Goal: Task Accomplishment & Management: Manage account settings

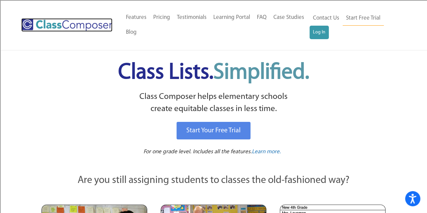
click at [34, 23] on img at bounding box center [66, 25] width 91 height 14
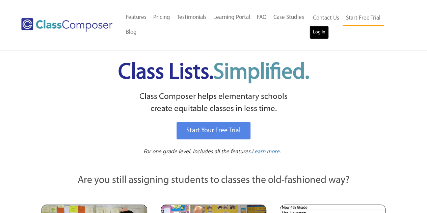
click at [323, 36] on link "Log In" at bounding box center [319, 33] width 19 height 14
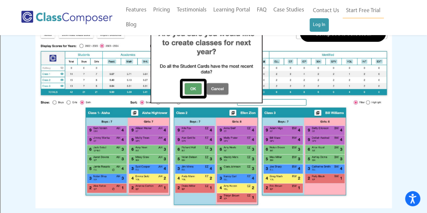
scroll to position [979, 0]
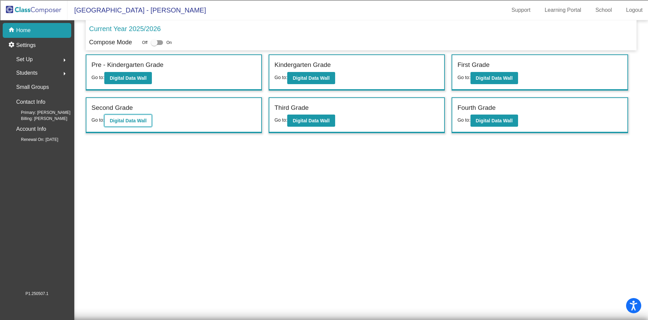
click at [134, 121] on b "Digital Data Wall" at bounding box center [128, 120] width 37 height 5
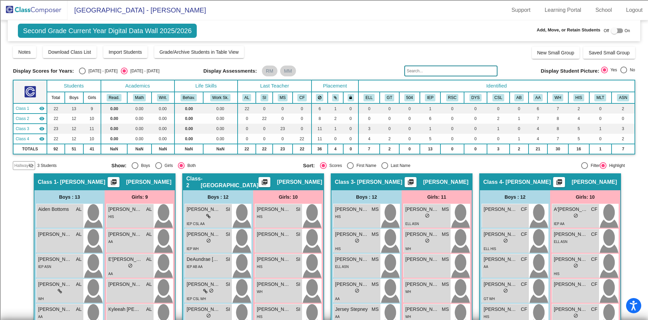
click at [431, 69] on input "text" at bounding box center [451, 71] width 93 height 11
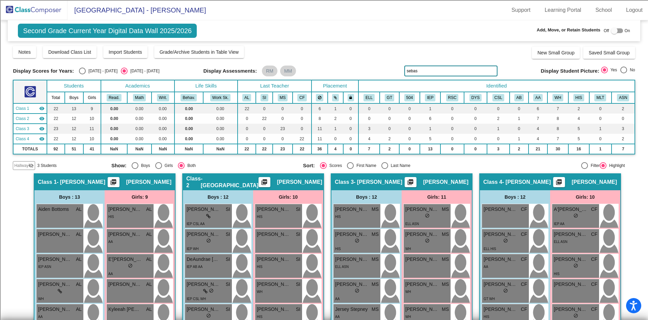
type input "sebas"
click at [17, 160] on div "Display Scores for Years: [DATE] - [DATE] [DATE] - [DATE] Grade/Archive Student…" at bounding box center [324, 107] width 622 height 125
click at [16, 163] on span "Hallway" at bounding box center [21, 165] width 14 height 6
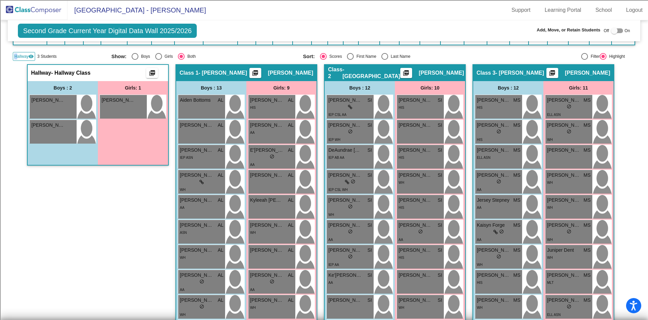
scroll to position [51, 0]
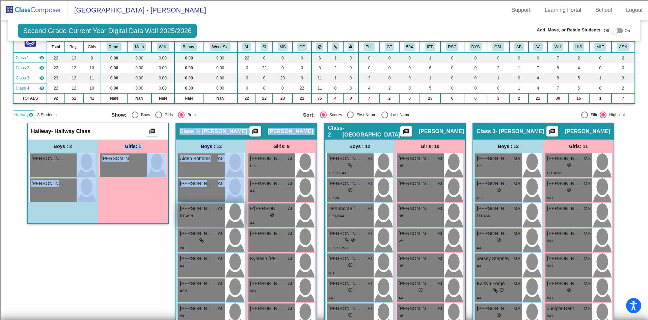
drag, startPoint x: 57, startPoint y: 164, endPoint x: 212, endPoint y: 209, distance: 161.3
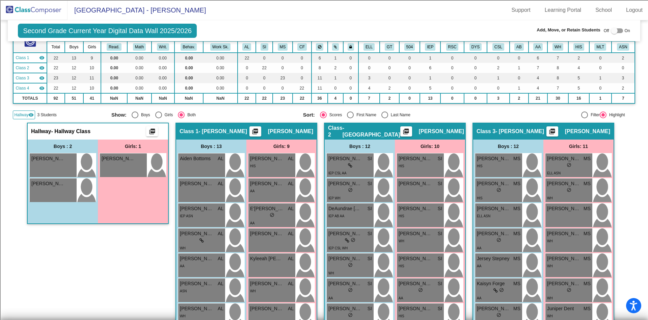
click at [617, 31] on div at bounding box center [617, 30] width 12 height 5
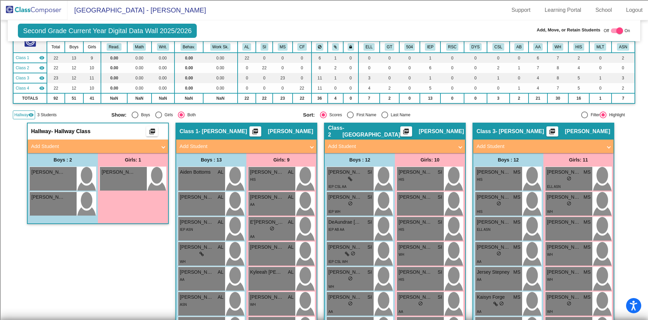
checkbox input "true"
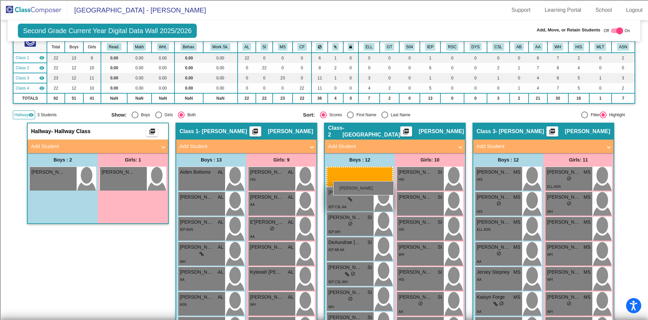
drag, startPoint x: 63, startPoint y: 178, endPoint x: 342, endPoint y: 177, distance: 278.6
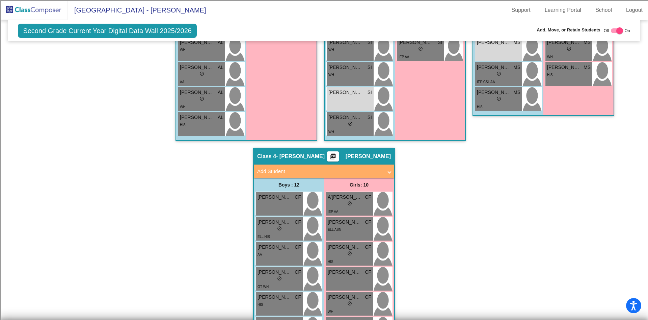
click at [160, 252] on div "Hallway - Hallway Class picture_as_pdf Add Student First Name Last Name Student…" at bounding box center [324, 135] width 622 height 734
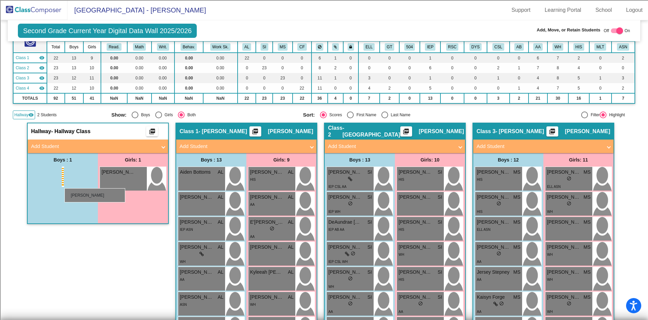
drag, startPoint x: 55, startPoint y: 177, endPoint x: 56, endPoint y: 183, distance: 5.8
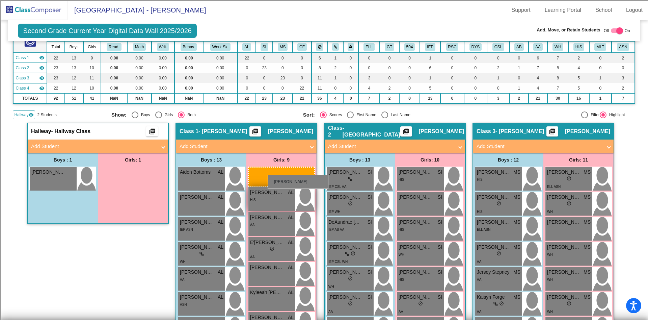
drag, startPoint x: 119, startPoint y: 185, endPoint x: 267, endPoint y: 174, distance: 148.7
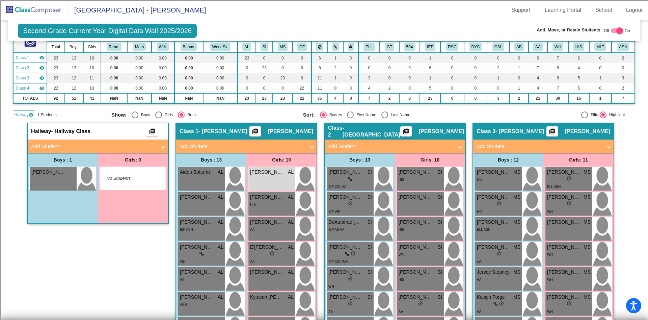
scroll to position [0, 0]
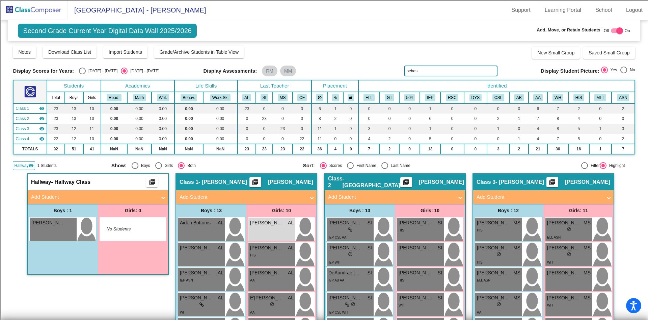
click at [46, 10] on img at bounding box center [34, 10] width 68 height 20
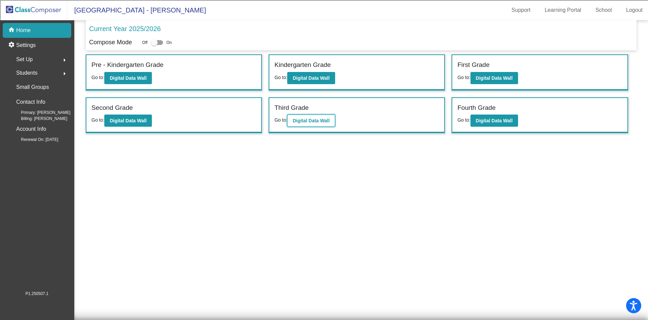
click at [319, 120] on b "Digital Data Wall" at bounding box center [311, 120] width 37 height 5
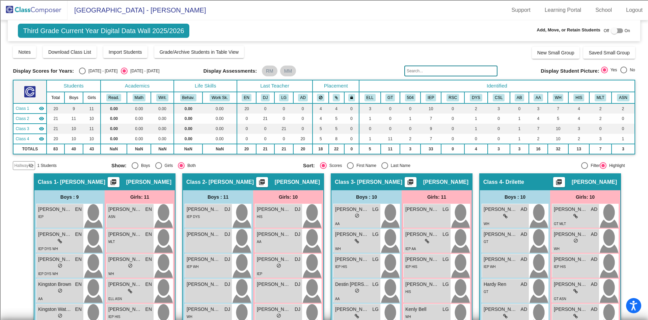
click at [27, 163] on span "Hallway" at bounding box center [21, 165] width 14 height 6
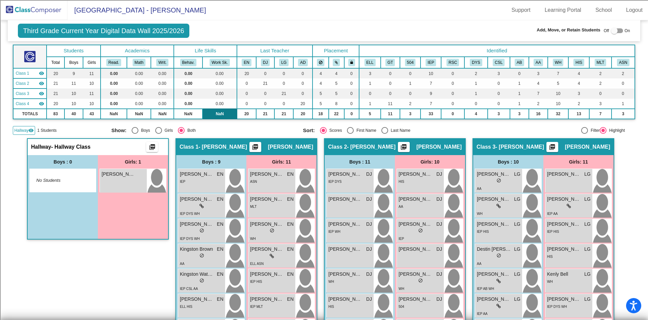
scroll to position [51, 0]
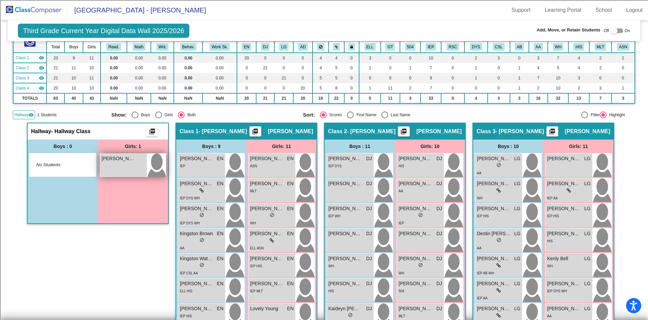
click at [126, 167] on div "Nataliya Lombrano lock do_not_disturb_alt" at bounding box center [123, 165] width 47 height 24
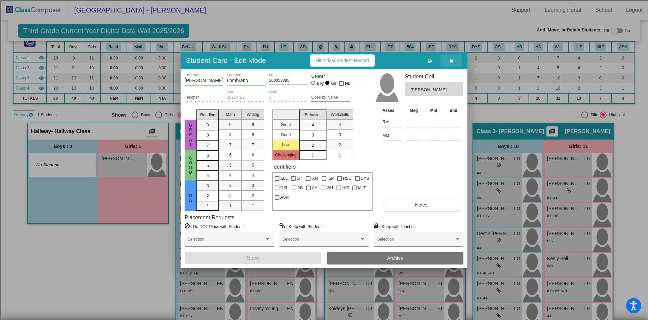
click at [455, 62] on button "button" at bounding box center [452, 60] width 22 height 12
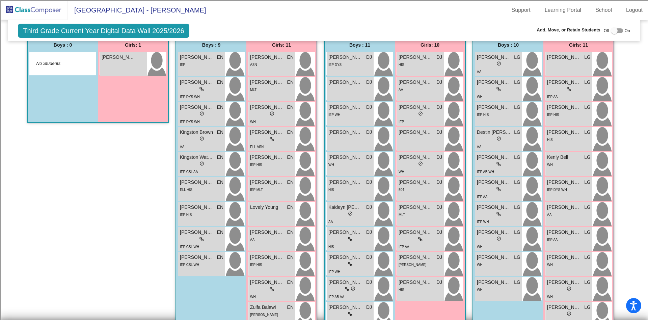
scroll to position [101, 0]
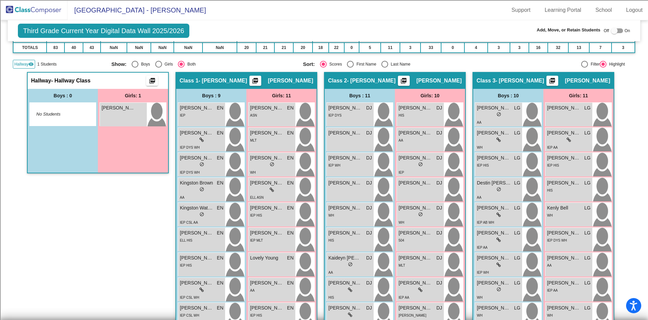
drag, startPoint x: 137, startPoint y: 118, endPoint x: 137, endPoint y: 134, distance: 16.9
click at [152, 132] on div "Girls: 1 Nataliya Lombrano lock do_not_disturb_alt" at bounding box center [133, 131] width 70 height 84
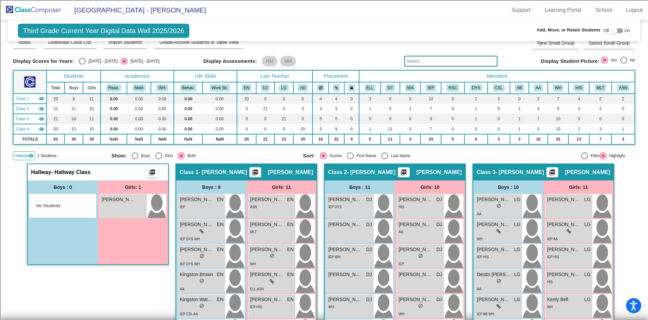
scroll to position [0, 0]
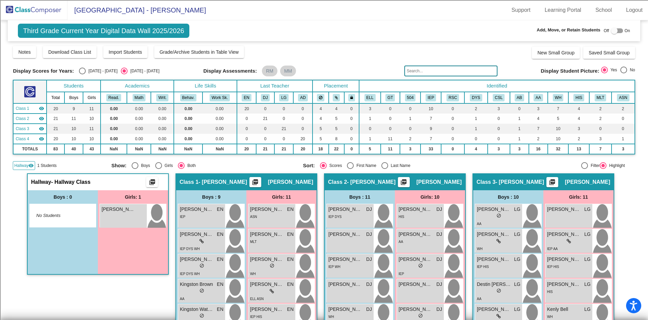
click at [613, 31] on div at bounding box center [614, 30] width 7 height 7
checkbox input "true"
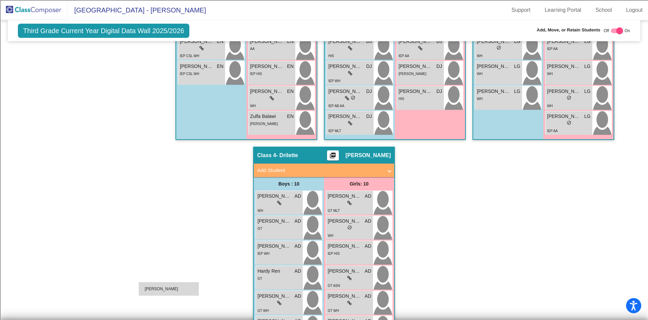
scroll to position [364, 0]
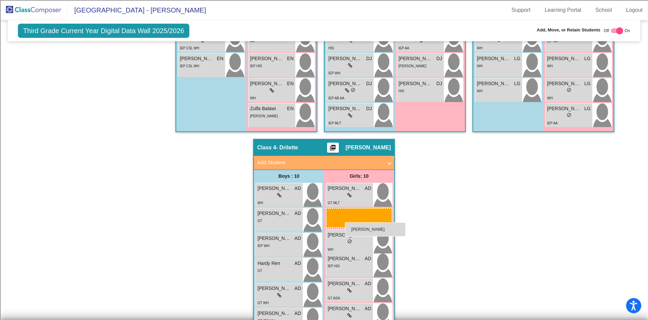
drag, startPoint x: 126, startPoint y: 229, endPoint x: 345, endPoint y: 222, distance: 219.6
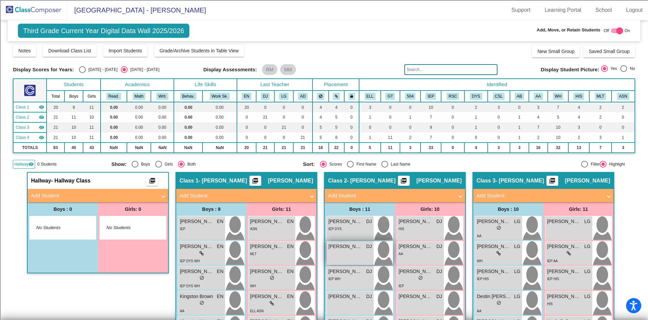
scroll to position [0, 0]
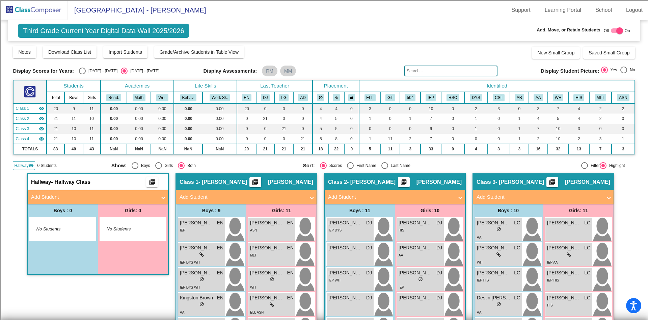
click at [58, 6] on img at bounding box center [34, 10] width 68 height 20
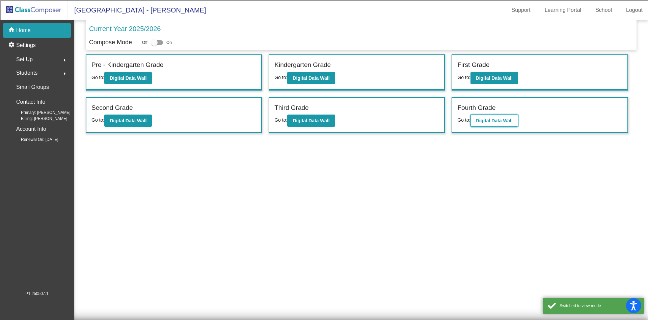
click at [492, 117] on button "Digital Data Wall" at bounding box center [495, 120] width 48 height 12
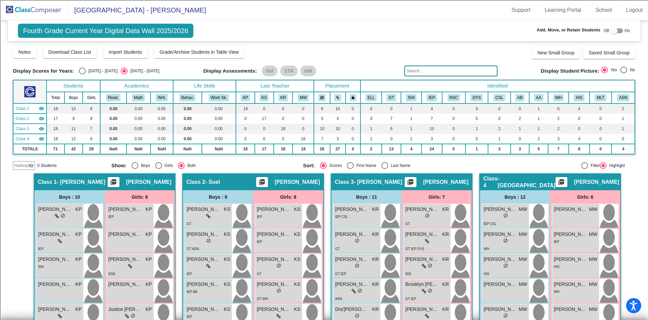
drag, startPoint x: 379, startPoint y: 30, endPoint x: 255, endPoint y: 27, distance: 123.3
click at [255, 27] on div "Fourth Grade Current Year Digital Data Wall 2025/2026 Add, Move, or Retain Stud…" at bounding box center [324, 30] width 633 height 21
click at [66, 52] on span "Download Class List" at bounding box center [69, 51] width 43 height 5
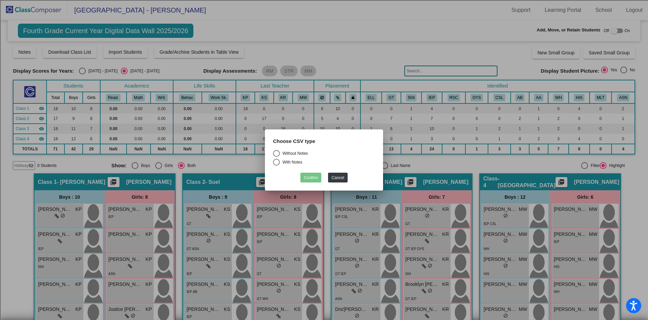
click at [279, 151] on div "Select an option" at bounding box center [276, 153] width 7 height 7
click at [277, 157] on input "Without Notes" at bounding box center [276, 157] width 0 height 0
radio input "true"
click at [312, 178] on button "Confirm" at bounding box center [311, 178] width 21 height 10
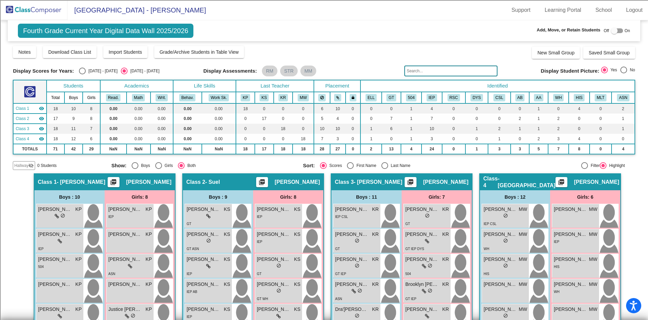
click at [12, 9] on img at bounding box center [34, 10] width 68 height 20
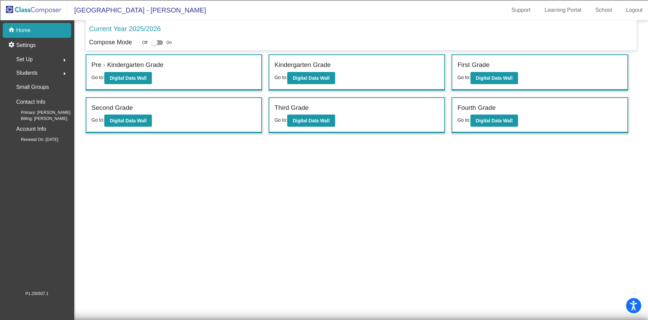
click at [35, 60] on div "Set Up arrow_right" at bounding box center [39, 60] width 65 height 14
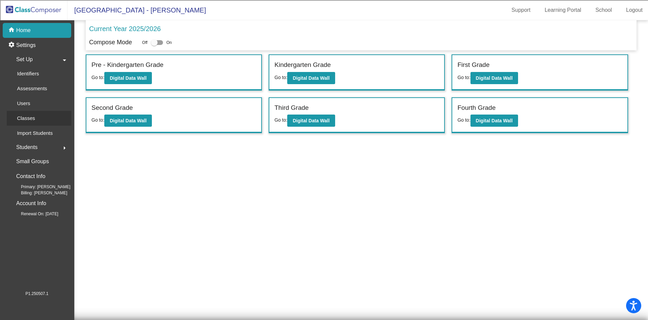
click at [33, 115] on p "Classes" at bounding box center [26, 118] width 18 height 8
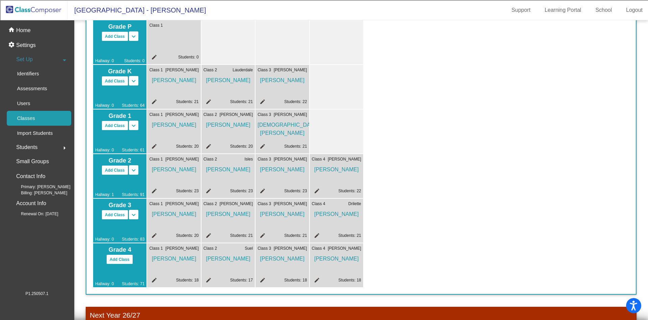
scroll to position [51, 0]
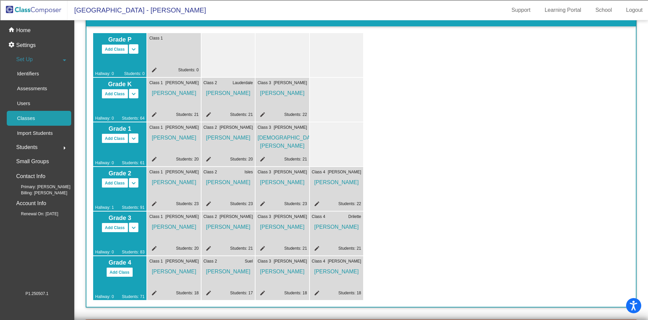
click at [155, 117] on mat-icon "edit" at bounding box center [153, 115] width 8 height 8
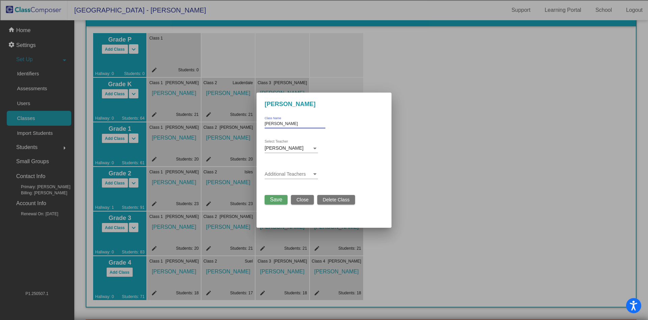
drag, startPoint x: 275, startPoint y: 123, endPoint x: 236, endPoint y: 123, distance: 39.2
click at [236, 123] on div "K - Evans Evans Class Name Rachel Evans Select Teacher Additional Teachers Save…" at bounding box center [324, 160] width 648 height 320
type input "C"
click at [267, 201] on button "Save" at bounding box center [276, 199] width 23 height 9
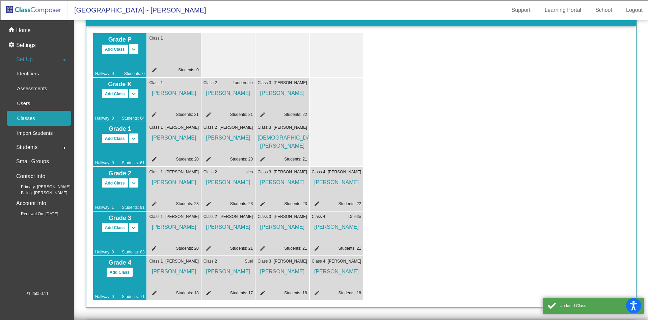
click at [209, 113] on mat-icon "edit" at bounding box center [208, 115] width 8 height 8
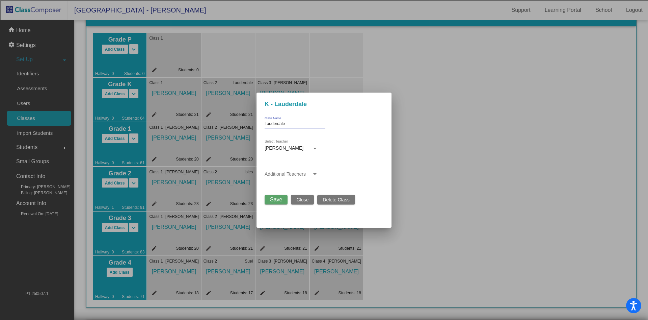
drag, startPoint x: 294, startPoint y: 121, endPoint x: 246, endPoint y: 121, distance: 47.6
click at [246, 121] on div "K - Lauderdale Lauderdale Class Name Jackie Lauderdale Select Teacher Additiona…" at bounding box center [324, 160] width 648 height 320
click at [280, 198] on span "Save" at bounding box center [276, 200] width 12 height 6
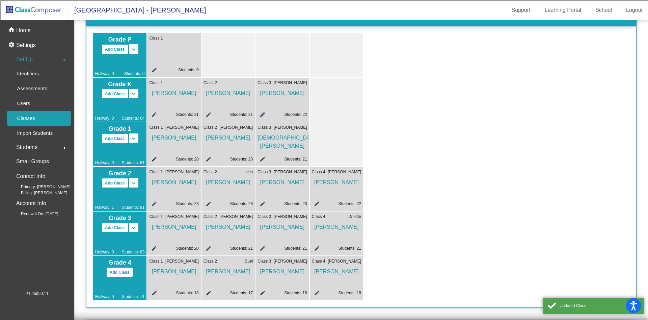
click at [262, 116] on mat-icon "edit" at bounding box center [262, 115] width 8 height 8
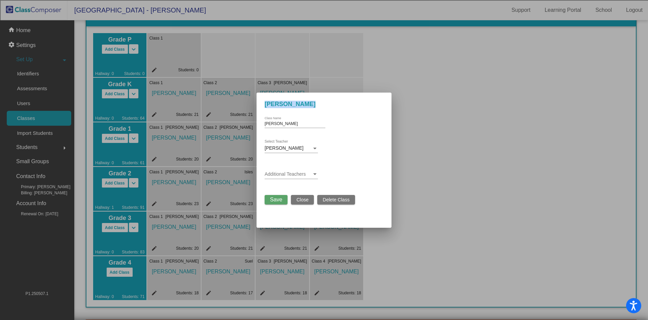
drag, startPoint x: 295, startPoint y: 120, endPoint x: 249, endPoint y: 121, distance: 45.9
click at [249, 121] on div "K - Edwards Edwards Class Name Amber Edwards Select Teacher Additional Teachers…" at bounding box center [324, 160] width 648 height 320
click at [278, 122] on input "Edwards" at bounding box center [295, 124] width 61 height 5
click at [280, 122] on input "Edwards" at bounding box center [295, 124] width 61 height 5
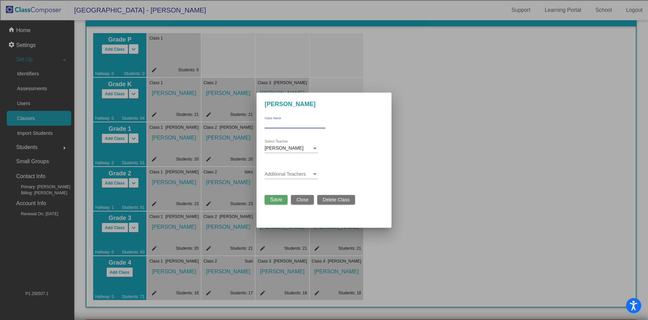
click at [271, 197] on button "Save" at bounding box center [276, 199] width 23 height 9
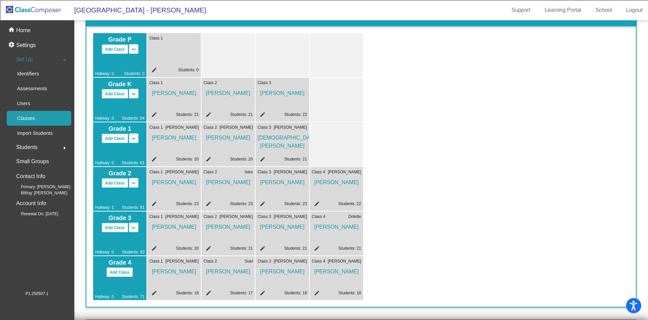
click at [46, 12] on img at bounding box center [34, 10] width 68 height 20
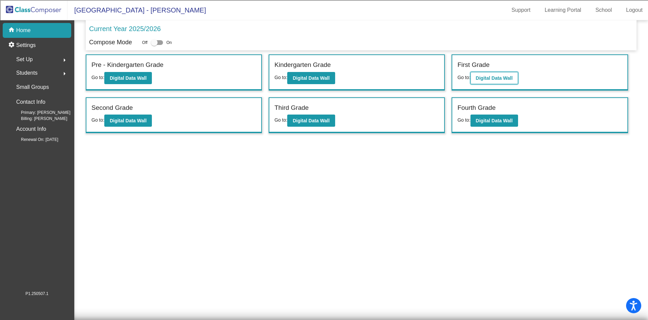
click at [498, 77] on b "Digital Data Wall" at bounding box center [494, 77] width 37 height 5
click at [136, 118] on b "Digital Data Wall" at bounding box center [128, 120] width 37 height 5
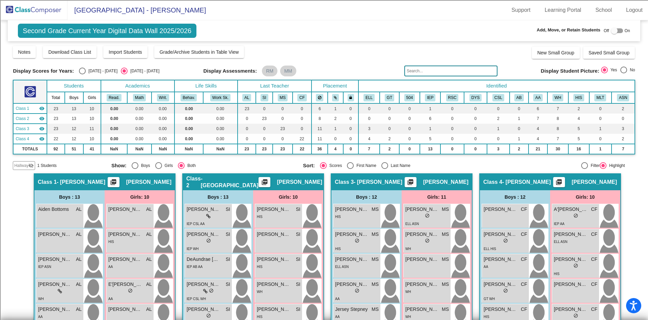
click at [26, 165] on span "Hallway" at bounding box center [21, 165] width 14 height 6
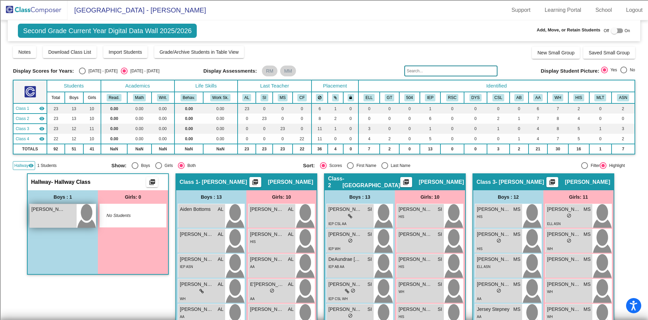
click at [62, 217] on div "Zaki Merchant lock do_not_disturb_alt" at bounding box center [53, 216] width 47 height 24
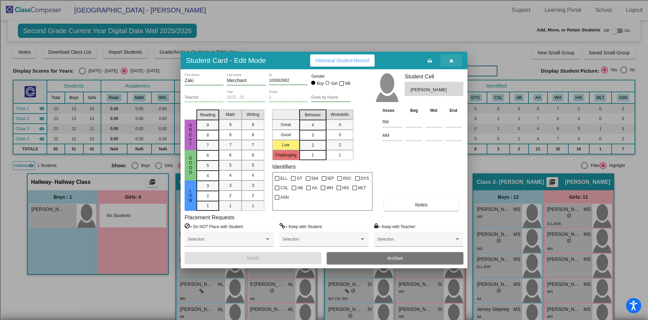
click at [455, 59] on button "button" at bounding box center [452, 60] width 22 height 12
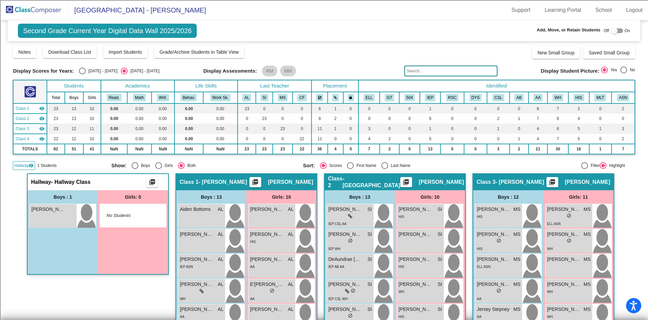
click at [32, 15] on img at bounding box center [34, 10] width 68 height 20
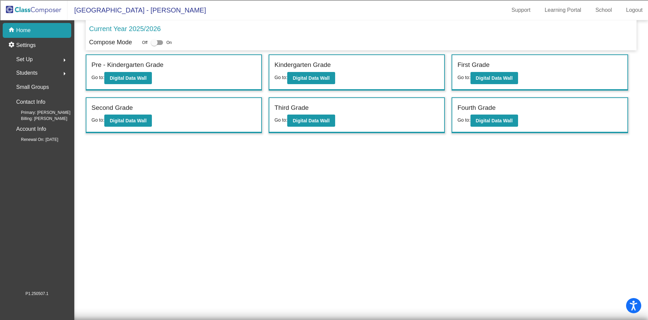
click at [29, 60] on span "Set Up" at bounding box center [24, 59] width 17 height 9
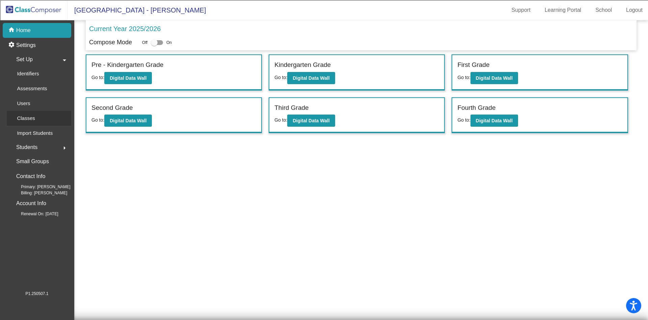
click at [30, 115] on p "Classes" at bounding box center [26, 118] width 18 height 8
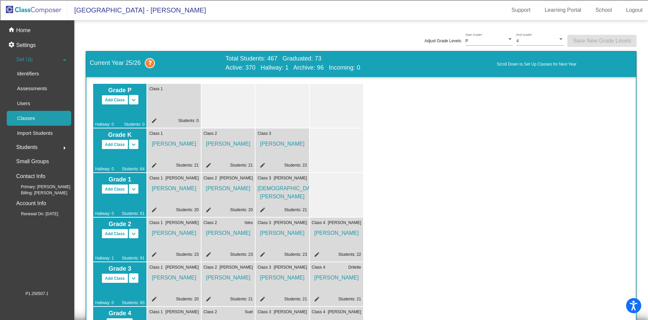
click at [153, 163] on mat-icon "edit" at bounding box center [153, 166] width 8 height 8
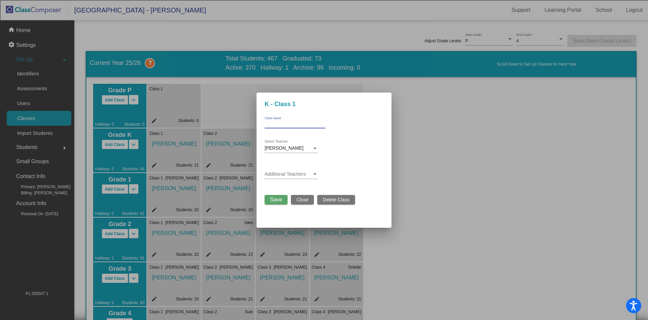
click at [285, 123] on input "Class Name" at bounding box center [295, 124] width 61 height 5
type input "E"
click at [304, 200] on span "Close" at bounding box center [303, 199] width 12 height 5
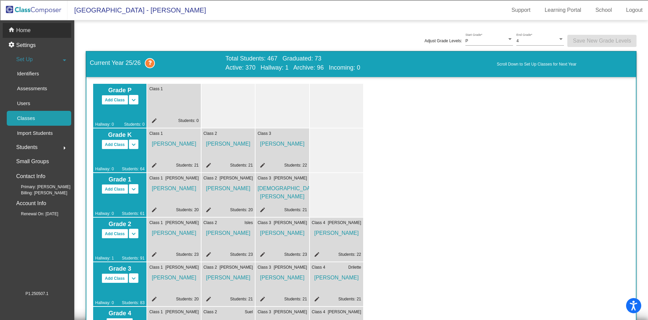
click at [24, 34] on p "Home" at bounding box center [23, 30] width 15 height 8
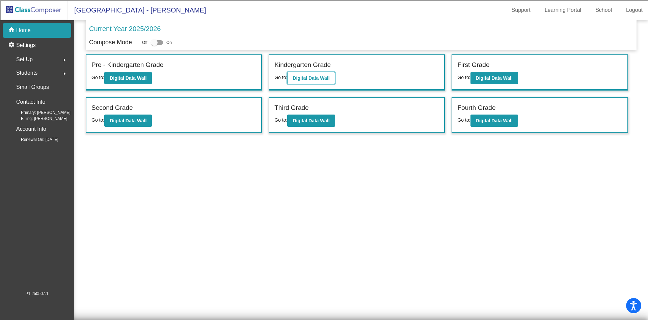
click at [314, 78] on b "Digital Data Wall" at bounding box center [311, 77] width 37 height 5
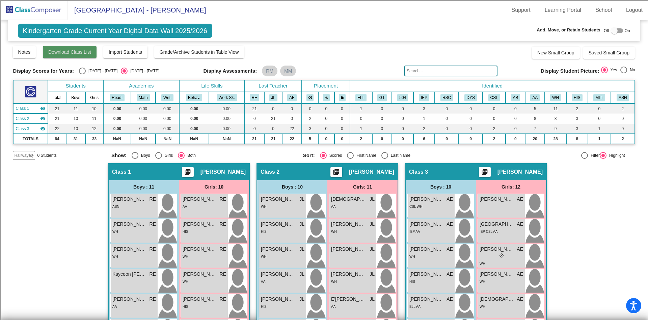
click at [72, 52] on span "Download Class List" at bounding box center [69, 51] width 43 height 5
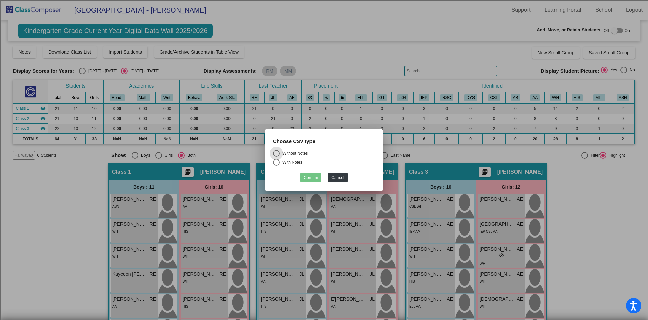
click at [290, 152] on div "Without Notes" at bounding box center [294, 153] width 28 height 6
click at [277, 157] on input "Without Notes" at bounding box center [276, 157] width 0 height 0
radio input "true"
click at [310, 179] on button "Confirm" at bounding box center [311, 178] width 21 height 10
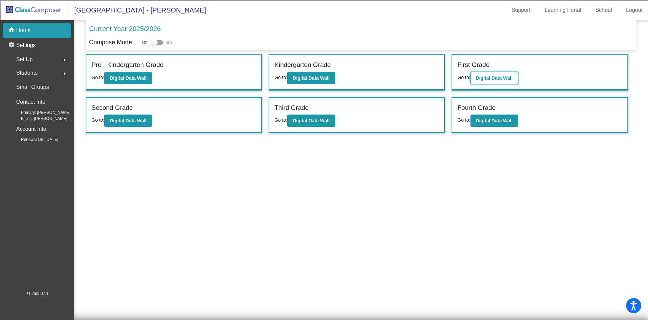
click at [492, 76] on b "Digital Data Wall" at bounding box center [494, 77] width 37 height 5
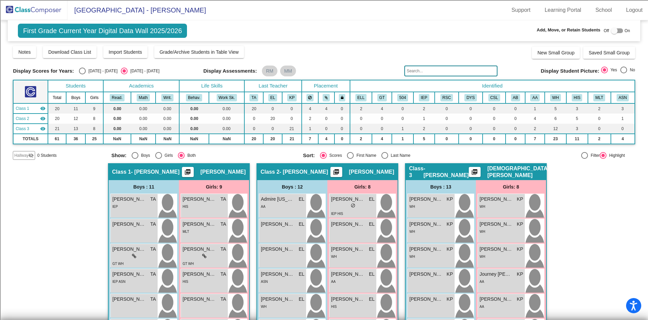
click at [32, 8] on img at bounding box center [34, 10] width 68 height 20
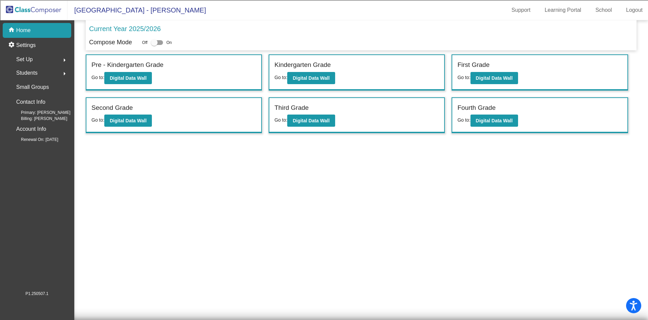
click at [29, 74] on span "Students" at bounding box center [26, 72] width 21 height 9
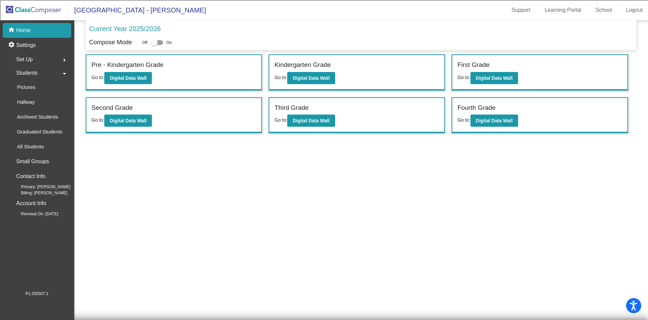
click at [141, 198] on mat-sidenav-content "Current Year 2025/2026 Compose Mode Off On Incoming (New students moving into l…" at bounding box center [361, 170] width 574 height 300
click at [48, 56] on div "Set Up arrow_right" at bounding box center [39, 60] width 65 height 14
click at [54, 62] on div "Set Up arrow_drop_down" at bounding box center [39, 60] width 65 height 14
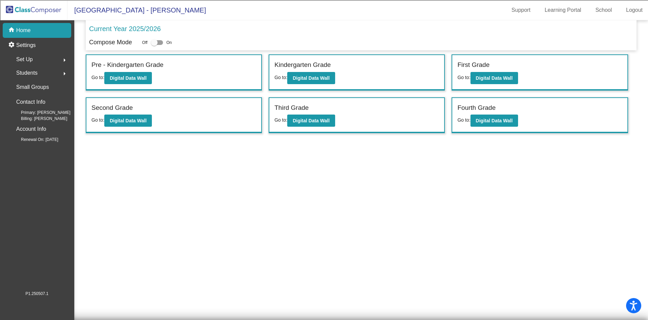
click at [54, 62] on div "Set Up arrow_right" at bounding box center [39, 60] width 65 height 14
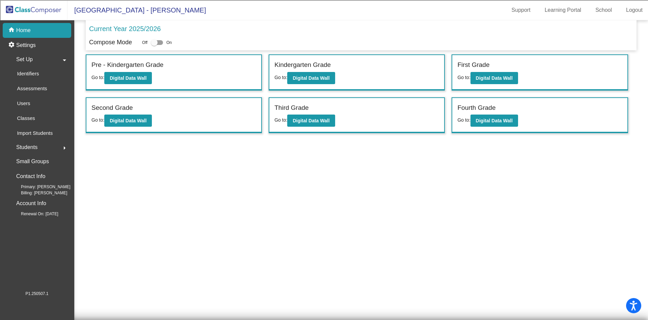
click at [47, 62] on div "Set Up arrow_drop_down" at bounding box center [39, 60] width 65 height 14
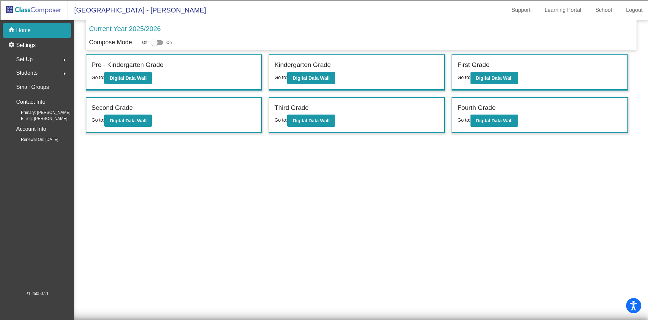
click at [48, 74] on div "Students arrow_right" at bounding box center [39, 73] width 65 height 14
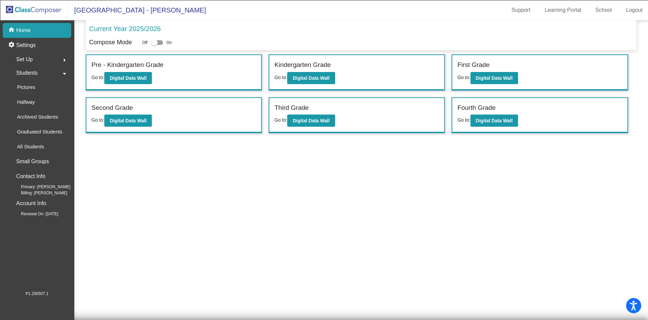
click at [49, 74] on div "Students arrow_drop_down" at bounding box center [39, 73] width 65 height 14
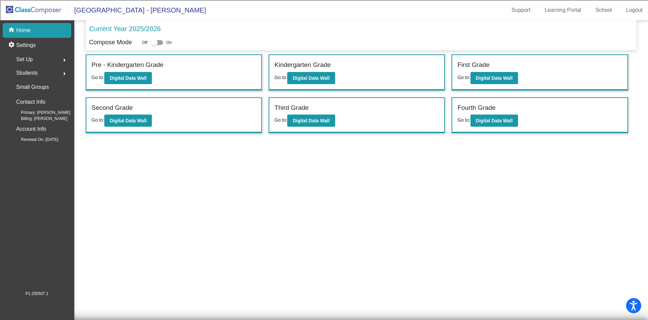
click at [49, 74] on div "Students arrow_right" at bounding box center [39, 73] width 65 height 14
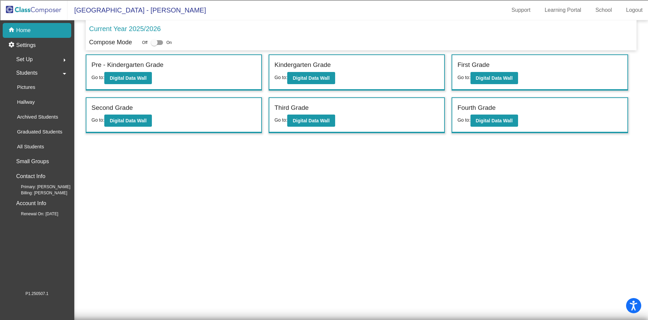
click at [33, 62] on div "Set Up arrow_right" at bounding box center [39, 60] width 65 height 14
click at [20, 124] on div "Classes" at bounding box center [24, 118] width 34 height 15
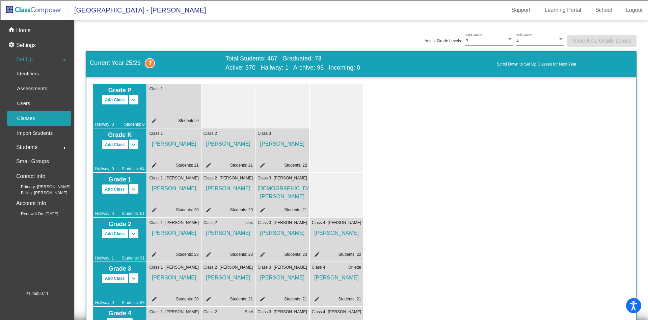
scroll to position [51, 0]
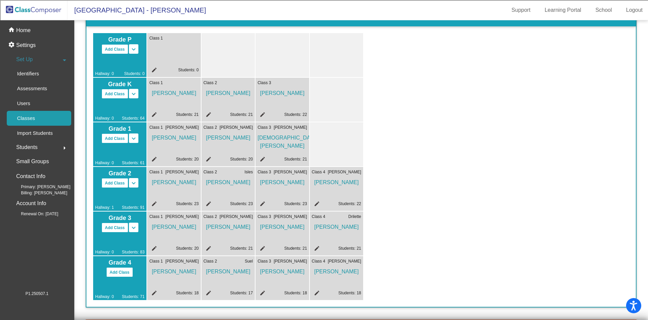
click at [152, 158] on mat-icon "edit" at bounding box center [153, 160] width 8 height 8
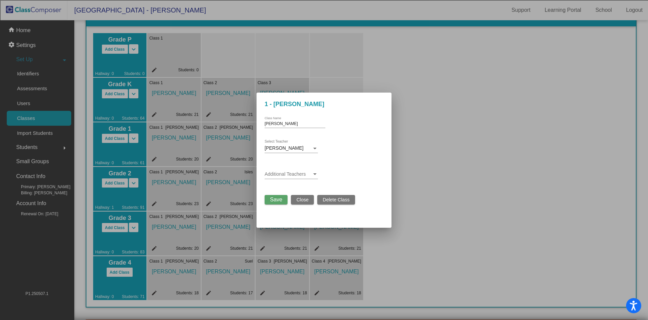
drag, startPoint x: 284, startPoint y: 123, endPoint x: 208, endPoint y: 122, distance: 75.7
click at [208, 122] on div "1 - Arevalo Arevalo Class Name Tabatha Arevalo Select Teacher Additional Teache…" at bounding box center [324, 160] width 648 height 320
click at [282, 203] on button "Save" at bounding box center [276, 199] width 23 height 9
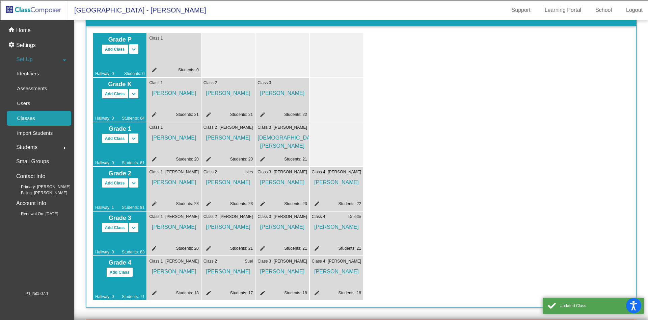
click at [208, 159] on mat-icon "edit" at bounding box center [208, 160] width 8 height 8
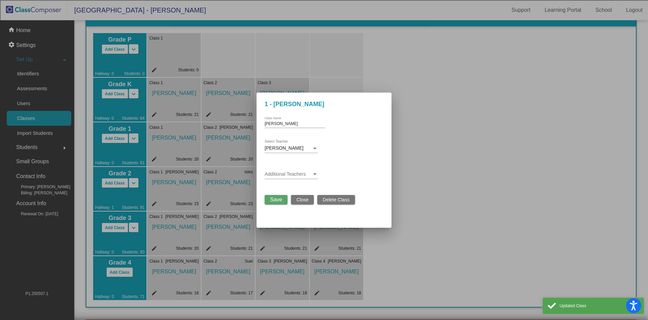
drag, startPoint x: 286, startPoint y: 121, endPoint x: 251, endPoint y: 125, distance: 34.6
click at [250, 125] on div "1 - Lockett Lockett Class Name Ebony Lockett Select Teacher Additional Teachers…" at bounding box center [324, 160] width 648 height 320
drag, startPoint x: 289, startPoint y: 127, endPoint x: 275, endPoint y: 127, distance: 14.9
click at [275, 127] on div "Lockett Class Name" at bounding box center [295, 122] width 61 height 11
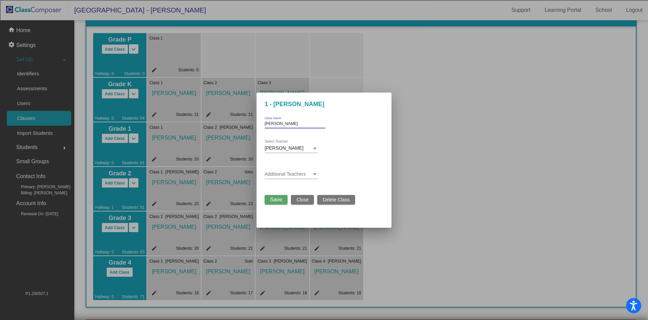
drag, startPoint x: 282, startPoint y: 122, endPoint x: 238, endPoint y: 124, distance: 43.9
click at [238, 124] on div "1 - Lockett Lockett Class Name Ebony Lockett Select Teacher Additional Teachers…" at bounding box center [324, 160] width 648 height 320
click at [284, 200] on button "Save" at bounding box center [276, 199] width 23 height 9
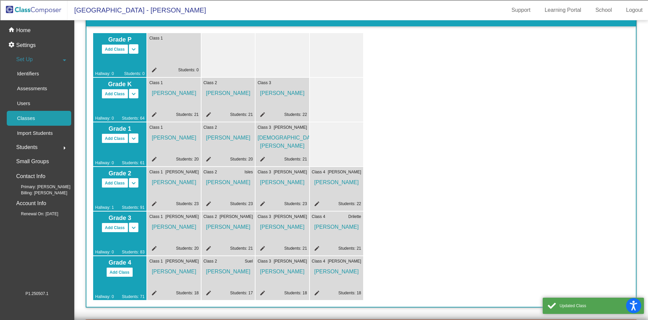
click at [261, 160] on mat-icon "edit" at bounding box center [262, 160] width 8 height 8
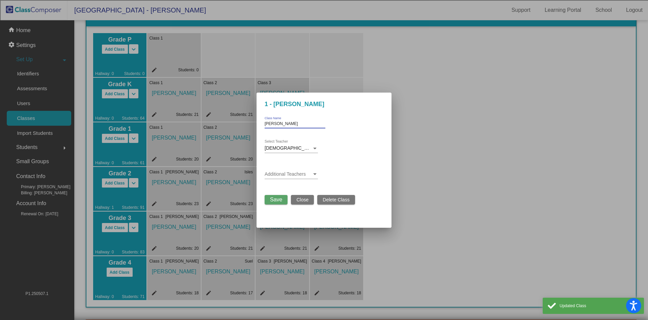
drag, startPoint x: 275, startPoint y: 123, endPoint x: 226, endPoint y: 122, distance: 49.0
click at [226, 122] on div "1 - Porter Porter Class Name Kristen Parish Select Teacher Additional Teachers …" at bounding box center [324, 160] width 648 height 320
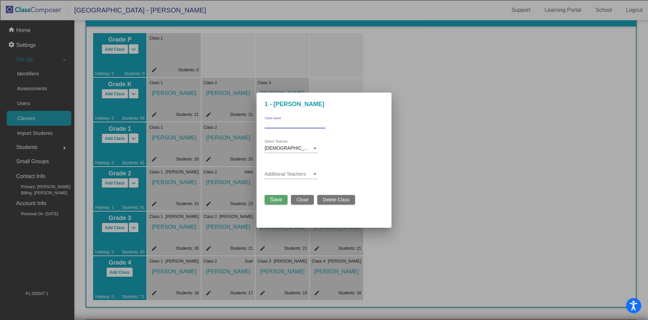
click at [280, 201] on span "Save" at bounding box center [276, 200] width 12 height 6
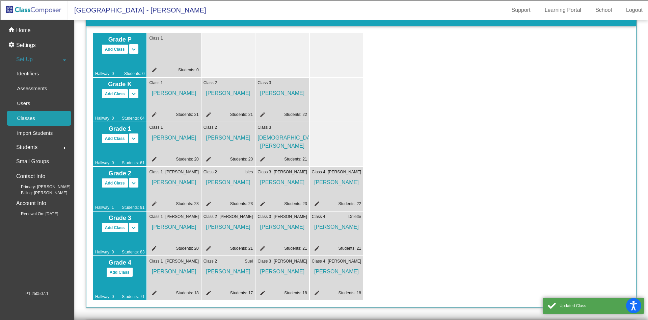
click at [155, 205] on mat-icon "edit" at bounding box center [153, 205] width 8 height 8
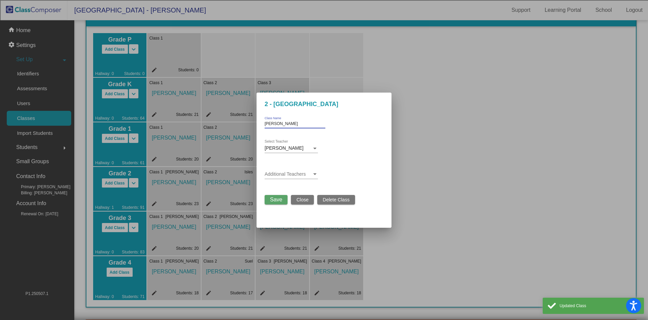
drag, startPoint x: 282, startPoint y: 124, endPoint x: 209, endPoint y: 125, distance: 73.0
click at [209, 125] on div "2 - Langford Langford Class Name Anna Langford Select Teacher Additional Teache…" at bounding box center [324, 160] width 648 height 320
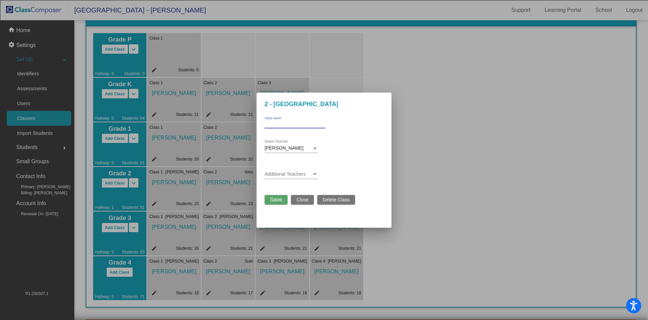
click at [279, 202] on button "Save" at bounding box center [276, 199] width 23 height 9
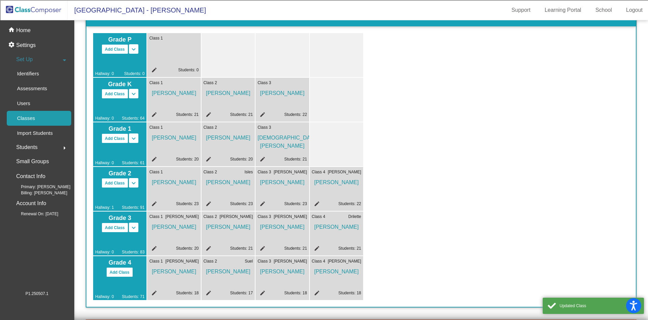
click at [207, 203] on mat-icon "edit" at bounding box center [208, 205] width 8 height 8
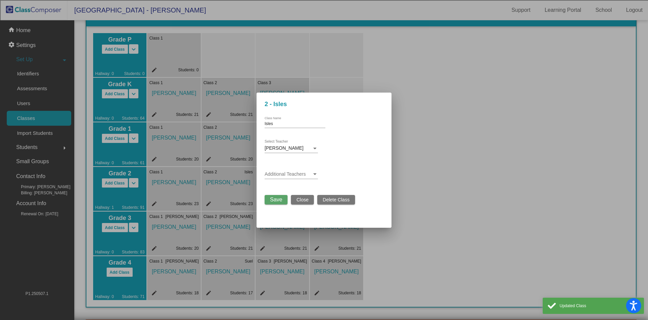
drag, startPoint x: 261, startPoint y: 126, endPoint x: 234, endPoint y: 124, distance: 27.1
click at [235, 124] on div "2 - Isles Isles Class Name Susan Isles Select Teacher Additional Teachers Save …" at bounding box center [324, 160] width 648 height 320
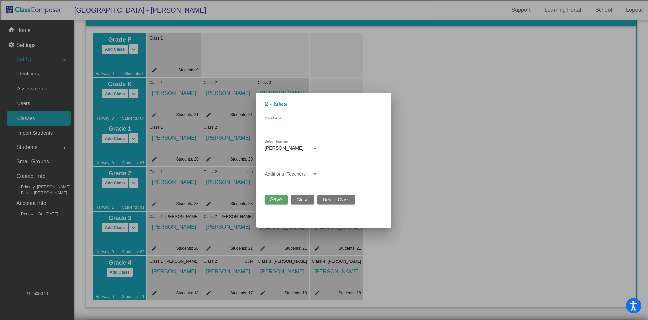
click at [270, 198] on button "Save" at bounding box center [276, 199] width 23 height 9
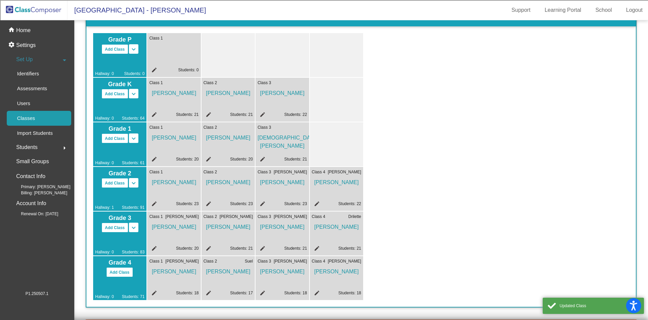
click at [263, 208] on mat-icon "edit" at bounding box center [262, 205] width 8 height 8
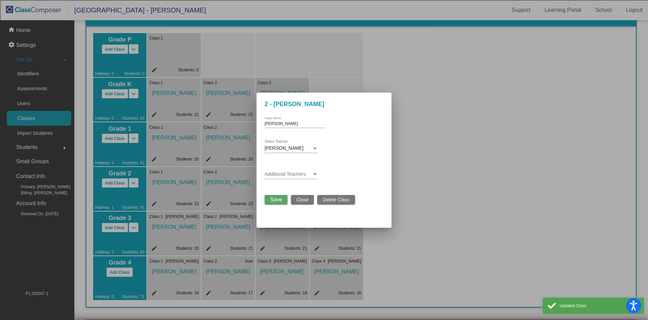
drag, startPoint x: 288, startPoint y: 127, endPoint x: 251, endPoint y: 126, distance: 37.2
click at [251, 126] on div "2 - Sigler Sigler Class Name Monica Sigler Select Teacher Additional Teachers S…" at bounding box center [324, 160] width 648 height 320
click at [268, 125] on input "Sigler" at bounding box center [295, 124] width 61 height 5
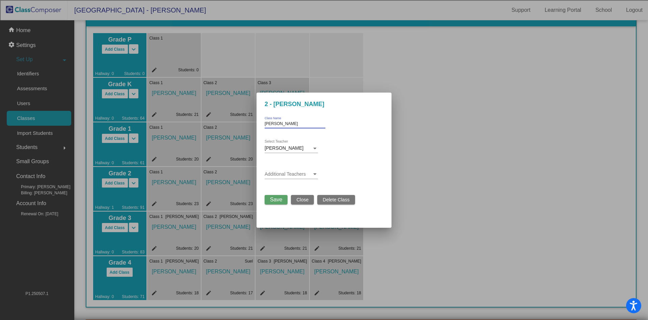
click at [268, 125] on input "Sigler" at bounding box center [295, 124] width 61 height 5
click at [265, 200] on button "Save" at bounding box center [276, 199] width 23 height 9
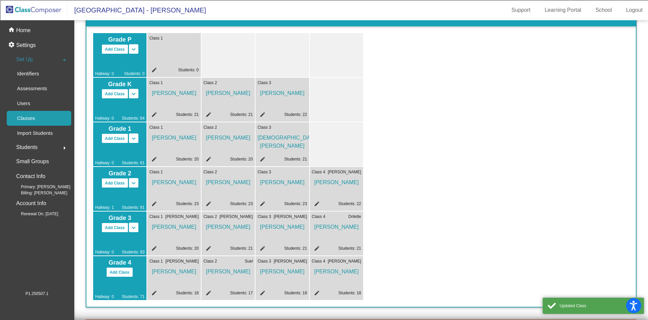
click at [317, 203] on mat-icon "edit" at bounding box center [316, 205] width 8 height 8
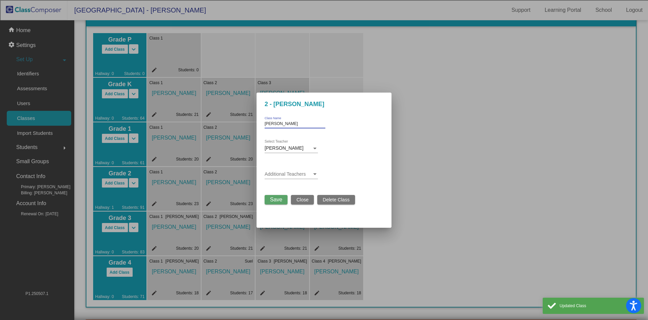
drag, startPoint x: 278, startPoint y: 126, endPoint x: 246, endPoint y: 123, distance: 32.2
click at [246, 123] on div "2 - Stahl Stahl Class Name Caitlin Farnell Select Teacher Additional Teachers S…" at bounding box center [324, 160] width 648 height 320
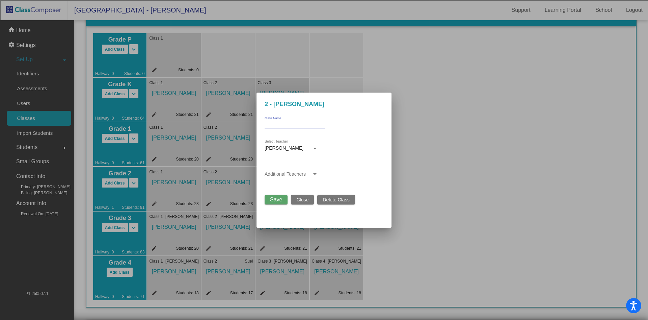
click at [272, 198] on span "Save" at bounding box center [276, 200] width 12 height 6
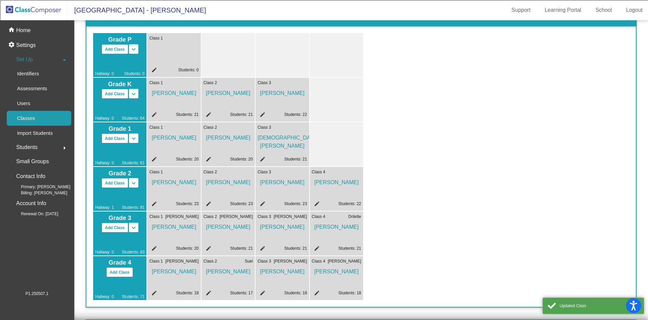
click at [155, 248] on mat-icon "edit" at bounding box center [153, 249] width 8 height 8
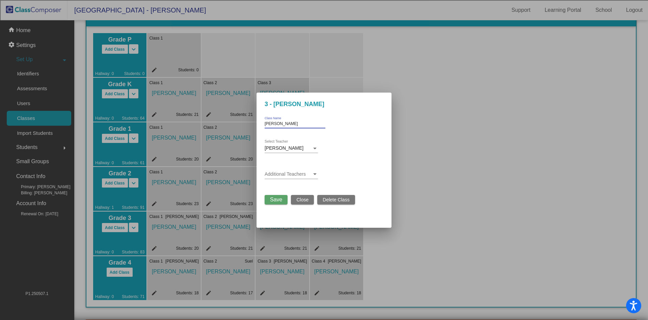
drag, startPoint x: 280, startPoint y: 124, endPoint x: 219, endPoint y: 120, distance: 61.2
click at [222, 123] on div "3 - Novosad Novosad Class Name Eliza Novosad Select Teacher Additional Teachers…" at bounding box center [324, 160] width 648 height 320
click at [269, 202] on button "Save" at bounding box center [276, 199] width 23 height 9
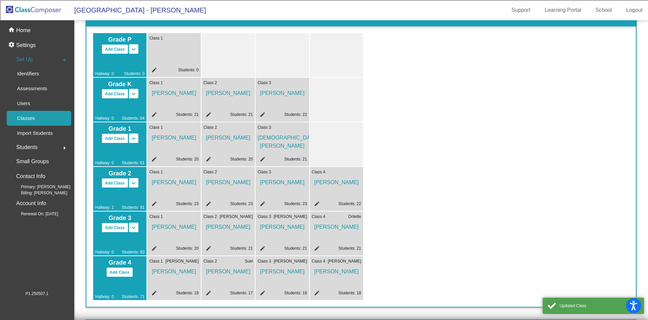
click at [208, 252] on mat-icon "edit" at bounding box center [208, 249] width 8 height 8
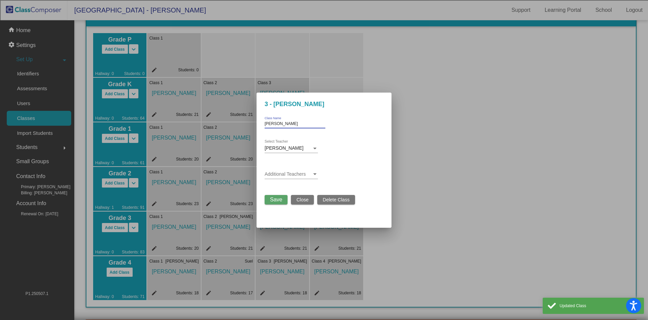
drag, startPoint x: 286, startPoint y: 125, endPoint x: 199, endPoint y: 122, distance: 87.5
click at [199, 122] on div "3 - Johnson Johnson Class Name D'Ann Johnson Select Teacher Additional Teachers…" at bounding box center [324, 160] width 648 height 320
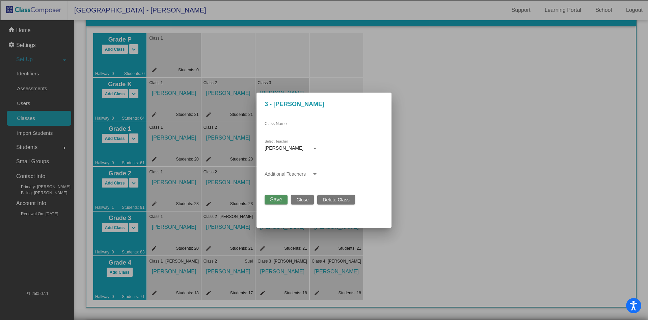
click at [282, 197] on span "Save" at bounding box center [276, 200] width 12 height 6
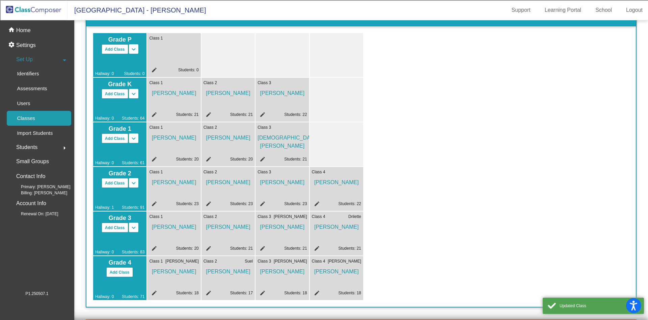
click at [261, 249] on mat-icon "edit" at bounding box center [262, 249] width 8 height 8
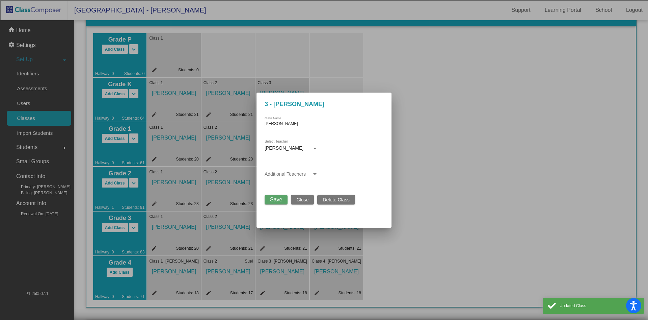
drag, startPoint x: 285, startPoint y: 122, endPoint x: 246, endPoint y: 124, distance: 38.9
click at [246, 124] on div "3 - Garcia Garcia Class Name Laura Garcia Select Teacher Additional Teachers Sa…" at bounding box center [324, 160] width 648 height 320
click at [271, 124] on input "Garcia" at bounding box center [295, 124] width 61 height 5
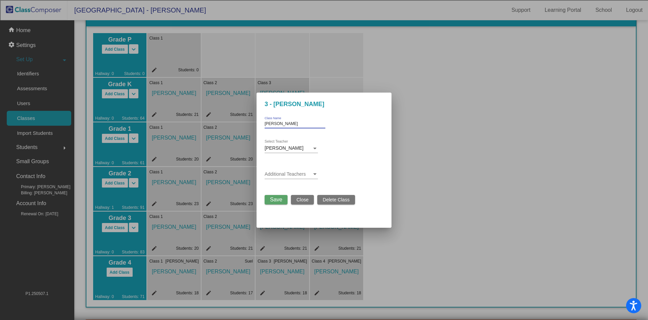
click at [271, 124] on input "Garcia" at bounding box center [295, 124] width 61 height 5
click at [279, 194] on div "Save Close Delete Class" at bounding box center [310, 197] width 91 height 13
click at [278, 198] on span "Save" at bounding box center [276, 200] width 12 height 6
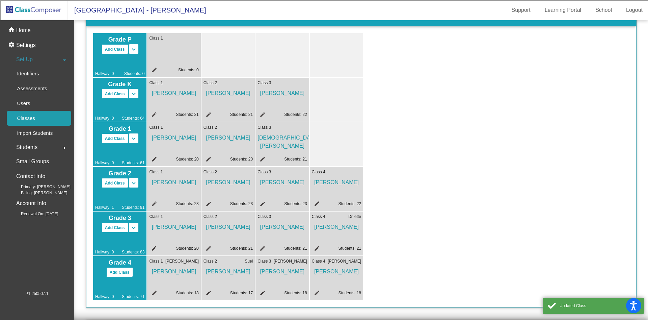
click at [314, 247] on mat-icon "edit" at bounding box center [316, 249] width 8 height 8
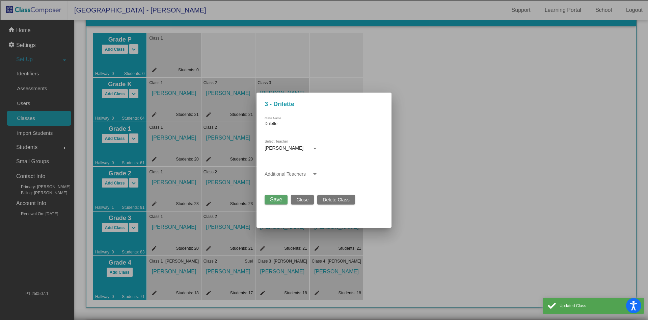
click at [284, 127] on div "Drilette Class Name" at bounding box center [295, 122] width 61 height 11
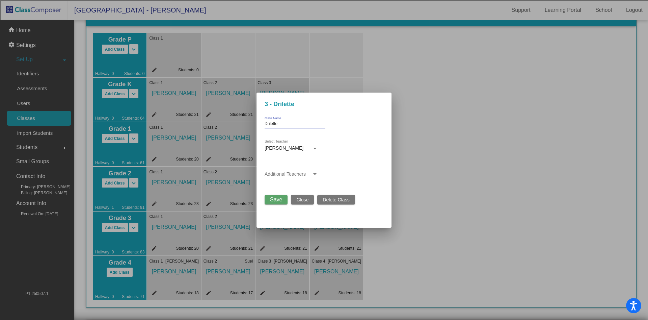
drag, startPoint x: 285, startPoint y: 125, endPoint x: 242, endPoint y: 124, distance: 43.6
click at [242, 124] on div "3 - Drilette Drilette Class Name Alexa Drillette Select Teacher Additional Teac…" at bounding box center [324, 160] width 648 height 320
click at [273, 197] on span "Save" at bounding box center [276, 200] width 12 height 6
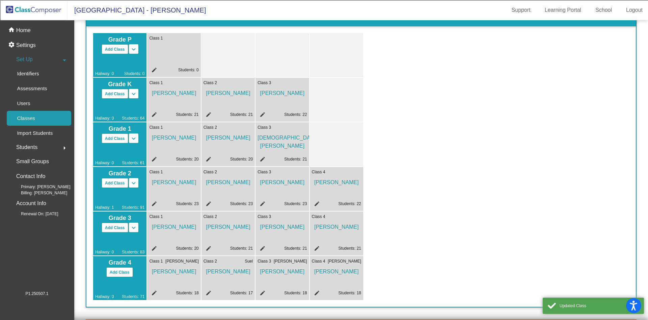
click at [153, 291] on mat-icon "edit" at bounding box center [153, 294] width 8 height 8
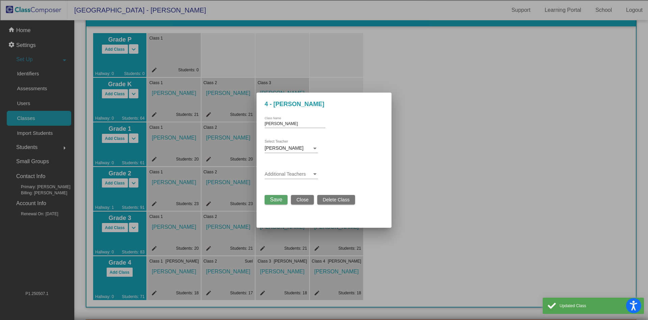
click at [271, 126] on input "Trahan" at bounding box center [295, 124] width 61 height 5
click at [272, 126] on input "Trahan" at bounding box center [295, 124] width 61 height 5
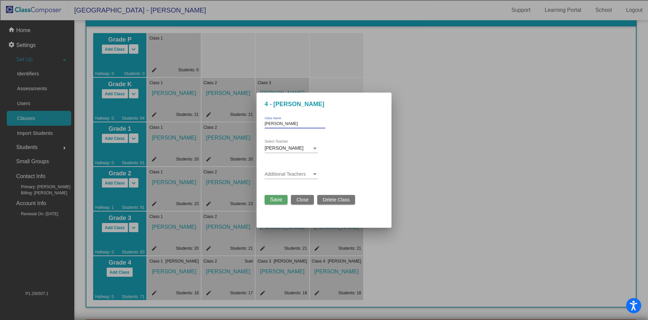
click at [272, 126] on input "Trahan" at bounding box center [295, 124] width 61 height 5
click at [276, 201] on span "Save" at bounding box center [276, 200] width 12 height 6
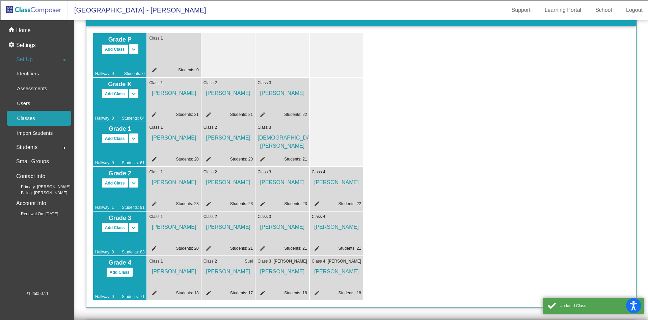
click at [210, 293] on mat-icon "edit" at bounding box center [208, 294] width 8 height 8
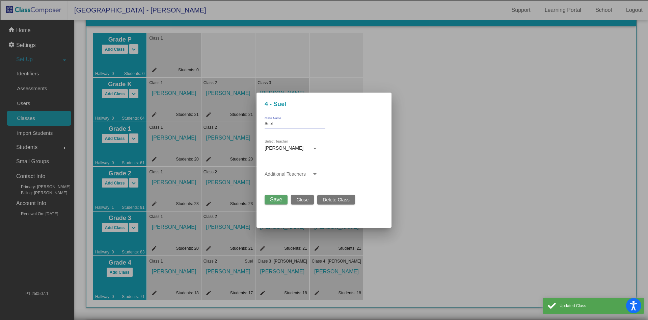
click at [293, 123] on input "Suel" at bounding box center [295, 124] width 61 height 5
click at [293, 124] on input "Suel" at bounding box center [295, 124] width 61 height 5
type input "S"
click at [275, 201] on span "Save" at bounding box center [276, 200] width 12 height 6
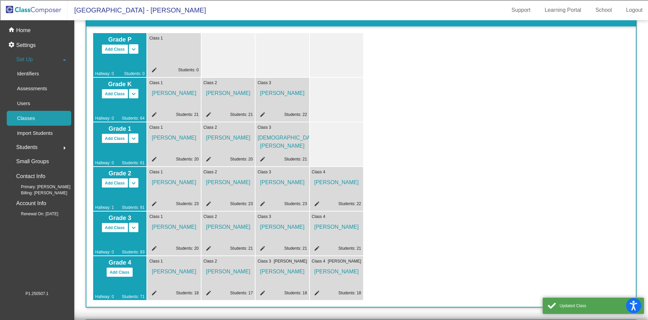
click at [259, 292] on mat-icon "edit" at bounding box center [262, 294] width 8 height 8
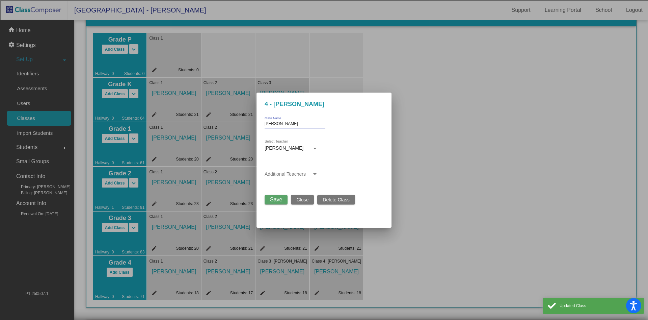
drag, startPoint x: 286, startPoint y: 125, endPoint x: 226, endPoint y: 125, distance: 59.8
click at [226, 125] on div "4 - Rossman Rossman Class Name Karen Rossman Select Teacher Additional Teachers…" at bounding box center [324, 160] width 648 height 320
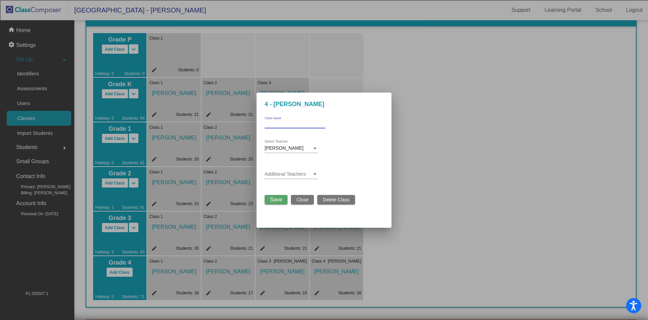
click at [272, 198] on span "Save" at bounding box center [276, 200] width 12 height 6
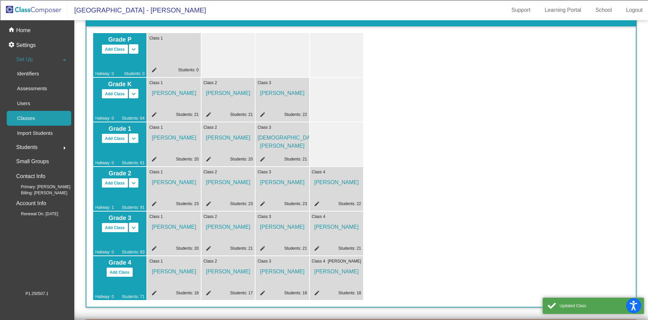
click at [316, 294] on mat-icon "edit" at bounding box center [316, 294] width 8 height 8
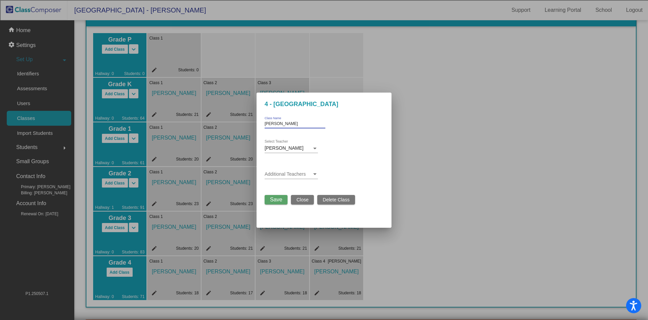
drag, startPoint x: 276, startPoint y: 125, endPoint x: 203, endPoint y: 120, distance: 73.8
click at [204, 120] on div "4 - Wofford Wofford Class Name Matt Wofford Select Teacher Additional Teachers …" at bounding box center [324, 160] width 648 height 320
click at [266, 198] on button "Save" at bounding box center [276, 199] width 23 height 9
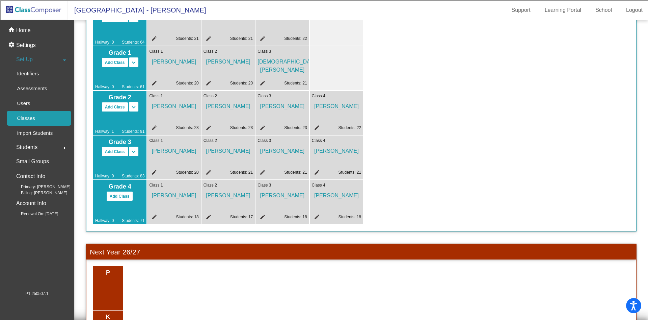
scroll to position [3, 0]
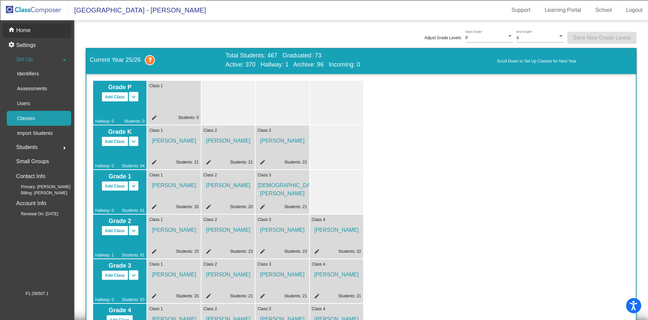
click at [28, 34] on p "Home" at bounding box center [23, 30] width 15 height 8
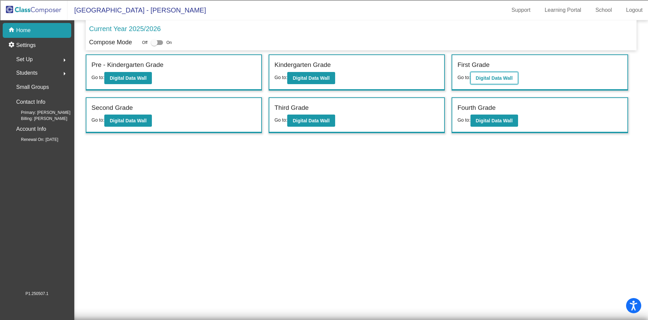
click at [507, 76] on b "Digital Data Wall" at bounding box center [494, 77] width 37 height 5
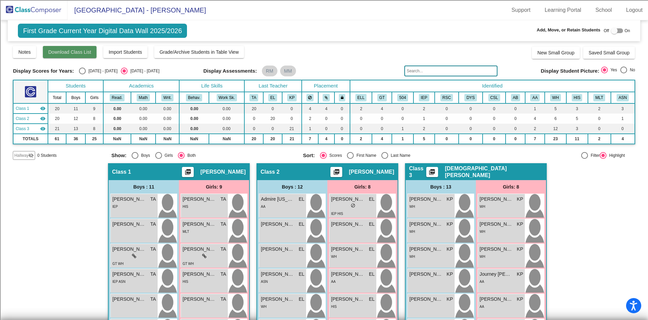
click at [76, 51] on span "Download Class List" at bounding box center [69, 51] width 43 height 5
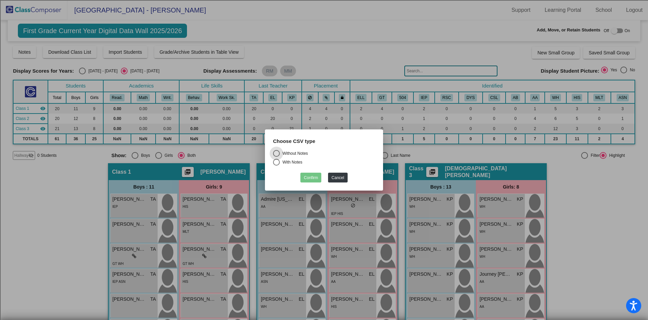
click at [295, 150] on div "Without Notes" at bounding box center [294, 153] width 28 height 6
click at [277, 157] on input "Without Notes" at bounding box center [276, 157] width 0 height 0
radio input "true"
drag, startPoint x: 299, startPoint y: 173, endPoint x: 308, endPoint y: 176, distance: 9.7
click at [300, 173] on div "Confirm Cancel" at bounding box center [324, 175] width 102 height 13
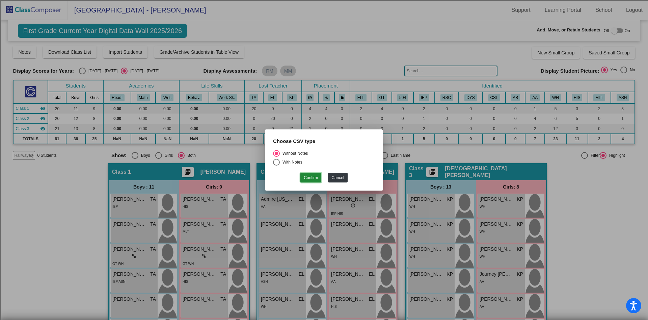
click at [309, 176] on button "Confirm" at bounding box center [311, 178] width 21 height 10
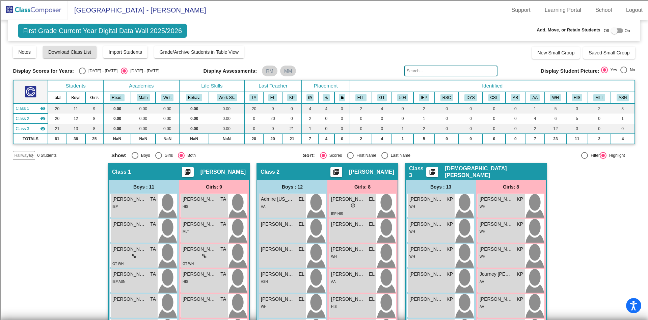
click at [27, 10] on img at bounding box center [34, 10] width 68 height 20
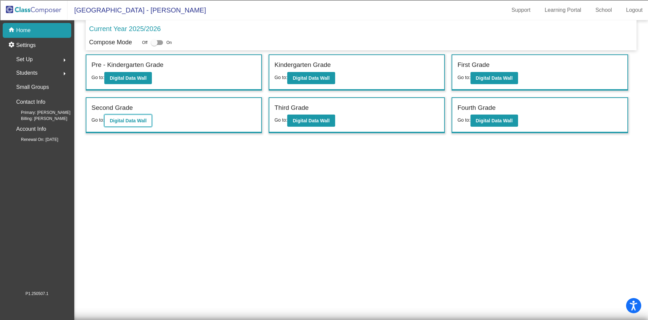
click at [114, 123] on button "Digital Data Wall" at bounding box center [128, 120] width 48 height 12
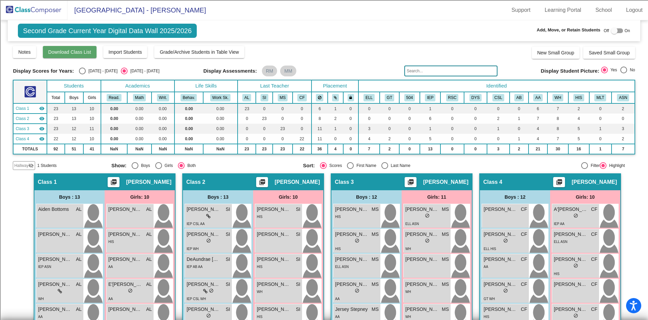
click at [80, 51] on span "Download Class List" at bounding box center [69, 51] width 43 height 5
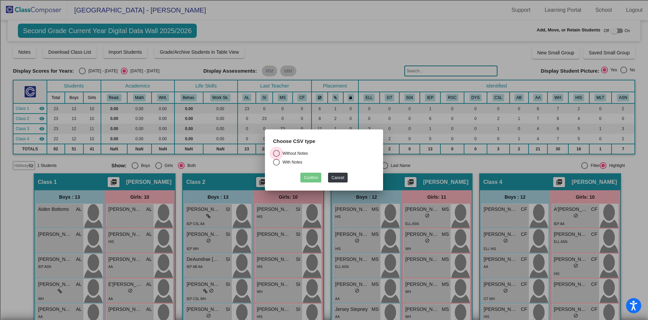
click at [291, 151] on div "Without Notes" at bounding box center [294, 153] width 28 height 6
click at [277, 157] on input "Without Notes" at bounding box center [276, 157] width 0 height 0
radio input "true"
click at [309, 174] on button "Confirm" at bounding box center [311, 178] width 21 height 10
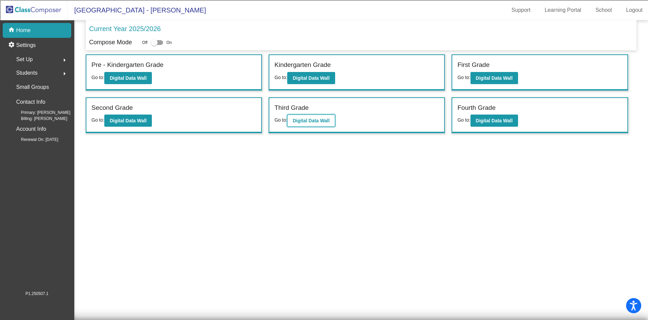
click at [324, 121] on b "Digital Data Wall" at bounding box center [311, 120] width 37 height 5
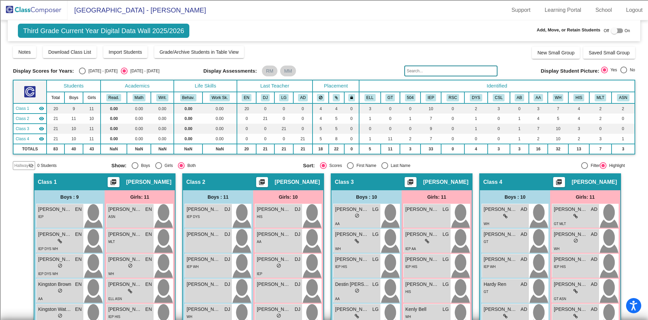
click at [25, 166] on span "Hallway" at bounding box center [21, 165] width 14 height 6
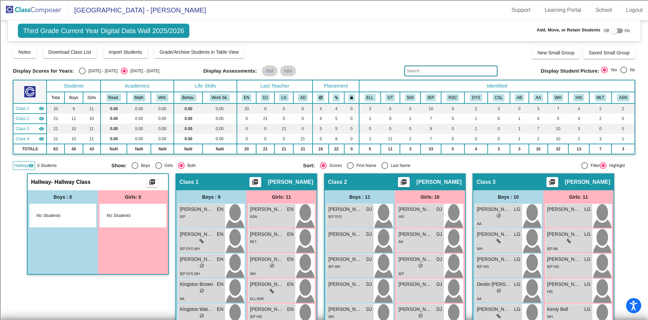
click at [25, 166] on span "Hallway" at bounding box center [21, 165] width 14 height 6
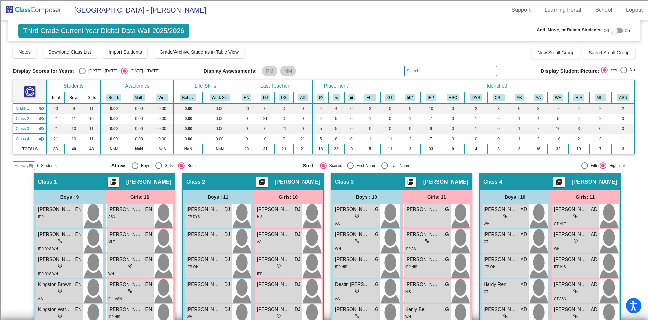
click at [614, 32] on div at bounding box center [614, 30] width 7 height 7
checkbox input "true"
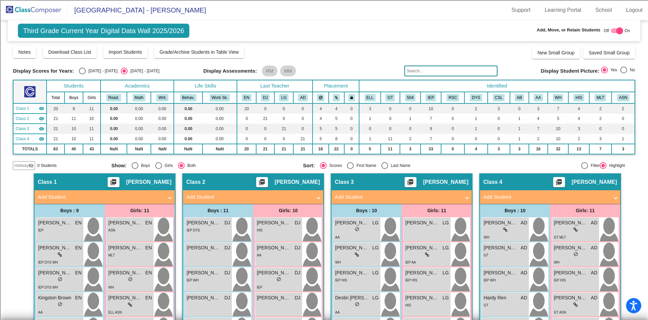
click at [62, 198] on mat-panel-title "Add Student" at bounding box center [101, 197] width 126 height 8
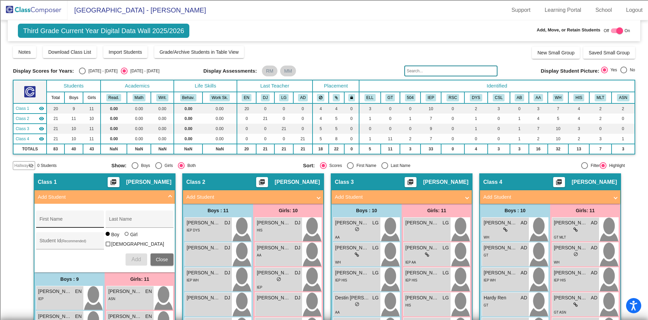
click at [82, 222] on input "First Name" at bounding box center [70, 221] width 61 height 5
type input "b"
type input "Belle"
type input "VonNiederhausern"
click at [127, 234] on div at bounding box center [127, 234] width 0 height 0
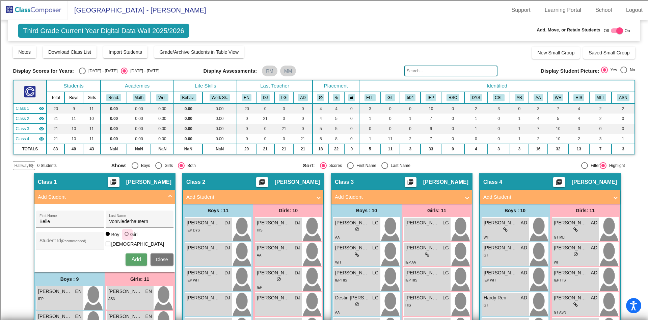
click at [127, 237] on input "Girl" at bounding box center [127, 237] width 0 height 0
radio input "true"
click at [139, 261] on span "Add" at bounding box center [135, 259] width 9 height 6
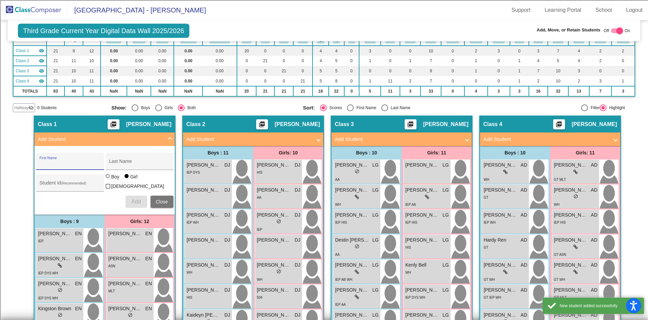
scroll to position [60, 0]
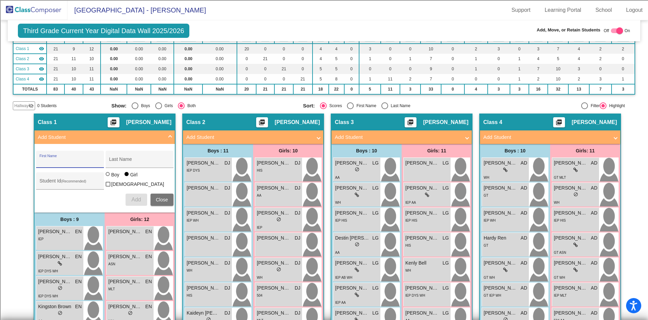
click at [169, 201] on button "Close" at bounding box center [162, 200] width 23 height 12
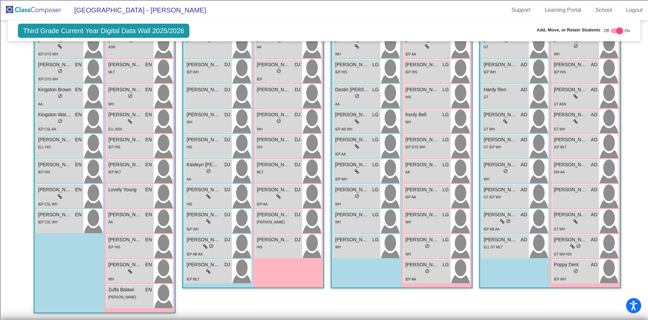
scroll to position [0, 0]
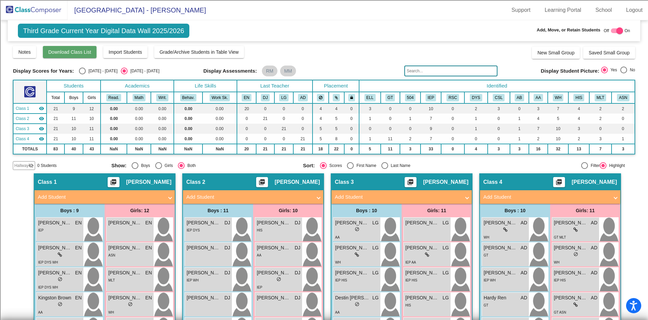
click at [80, 49] on span "Download Class List" at bounding box center [69, 51] width 43 height 5
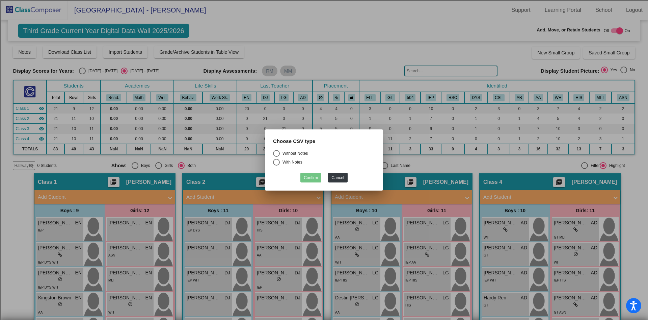
click at [280, 156] on div "Select an option" at bounding box center [276, 153] width 7 height 7
click at [277, 157] on input "Without Notes" at bounding box center [276, 157] width 0 height 0
radio input "true"
click at [314, 181] on button "Confirm" at bounding box center [311, 178] width 21 height 10
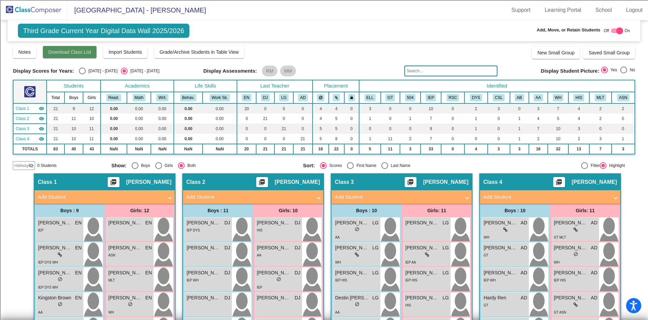
click at [69, 47] on button "Download Class List" at bounding box center [70, 52] width 54 height 12
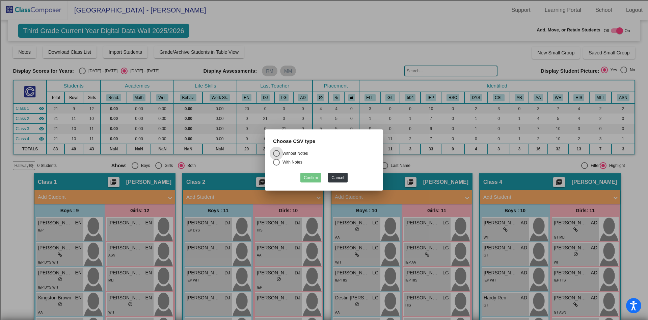
click at [487, 26] on div at bounding box center [324, 160] width 648 height 320
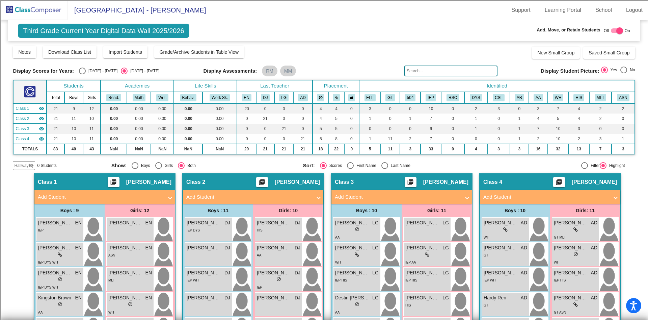
click at [37, 9] on img at bounding box center [34, 10] width 68 height 20
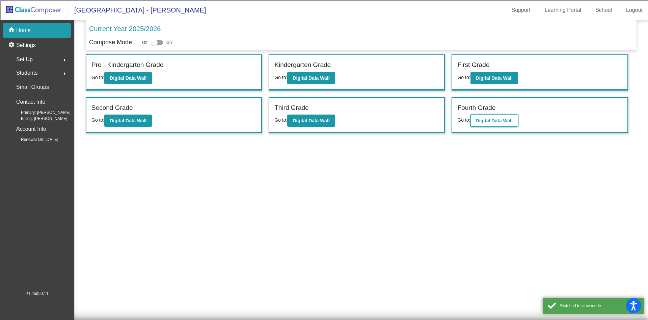
click at [504, 120] on b "Digital Data Wall" at bounding box center [494, 120] width 37 height 5
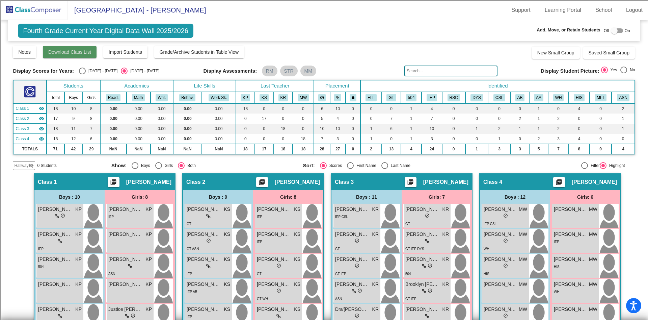
click at [78, 52] on span "Download Class List" at bounding box center [69, 51] width 43 height 5
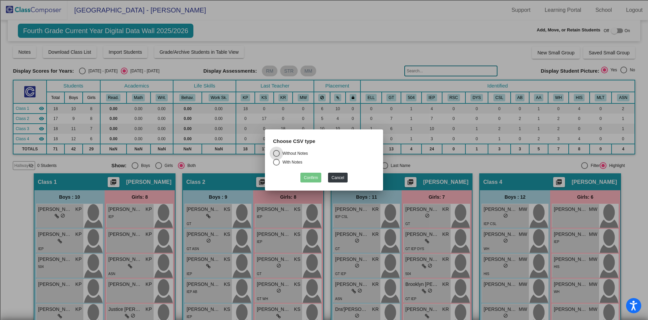
click at [301, 152] on div "Without Notes" at bounding box center [294, 153] width 28 height 6
click at [277, 157] on input "Without Notes" at bounding box center [276, 157] width 0 height 0
radio input "true"
click at [315, 176] on button "Confirm" at bounding box center [311, 178] width 21 height 10
